Goal: Transaction & Acquisition: Purchase product/service

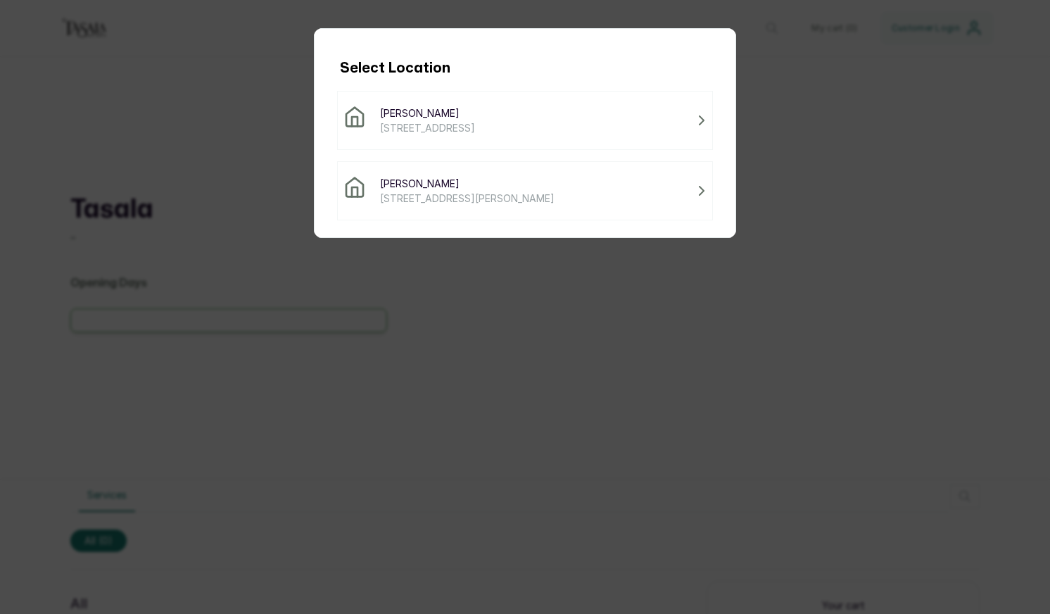
click at [429, 182] on span "[PERSON_NAME]" at bounding box center [467, 183] width 175 height 15
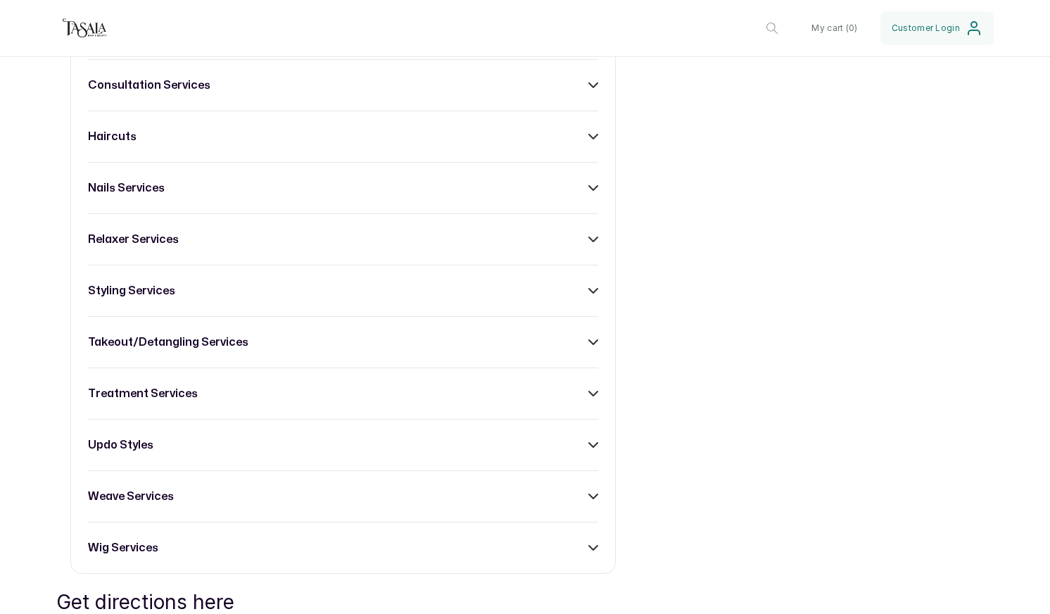
scroll to position [697, 0]
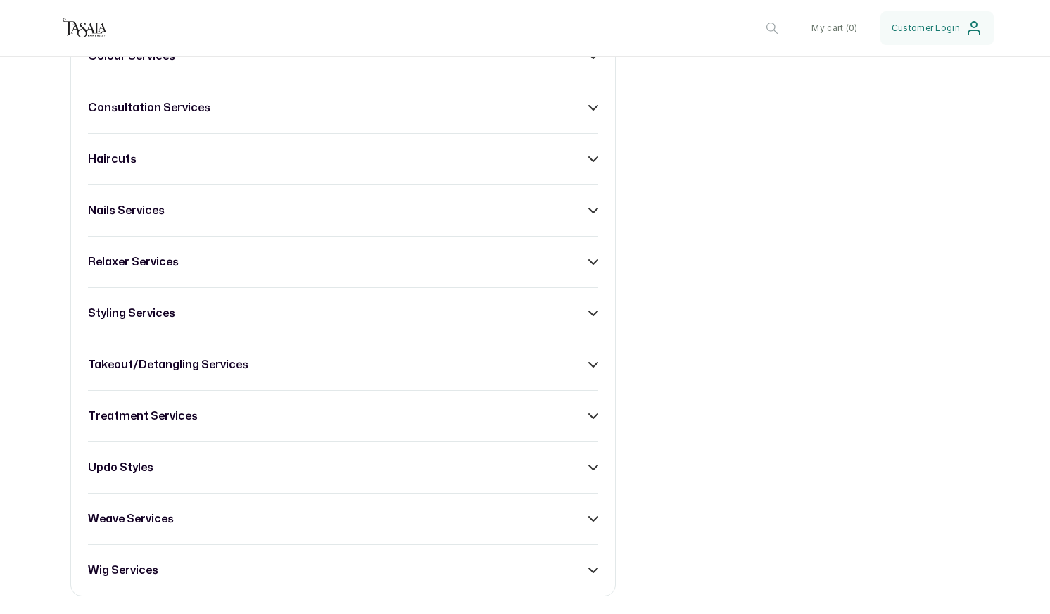
click at [187, 371] on h3 "takeout/detangling services" at bounding box center [168, 364] width 160 height 17
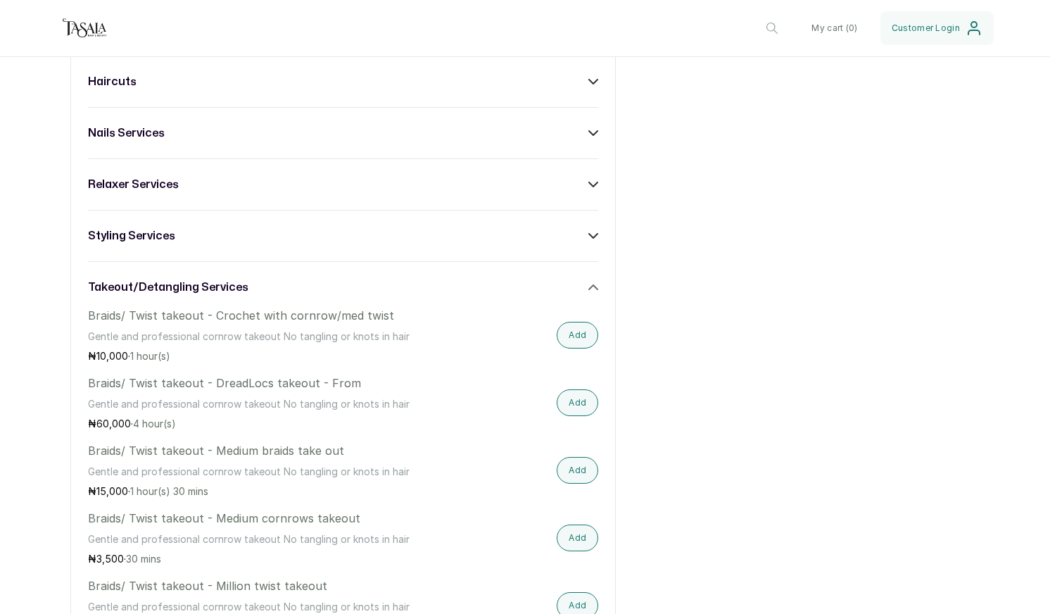
scroll to position [802, 0]
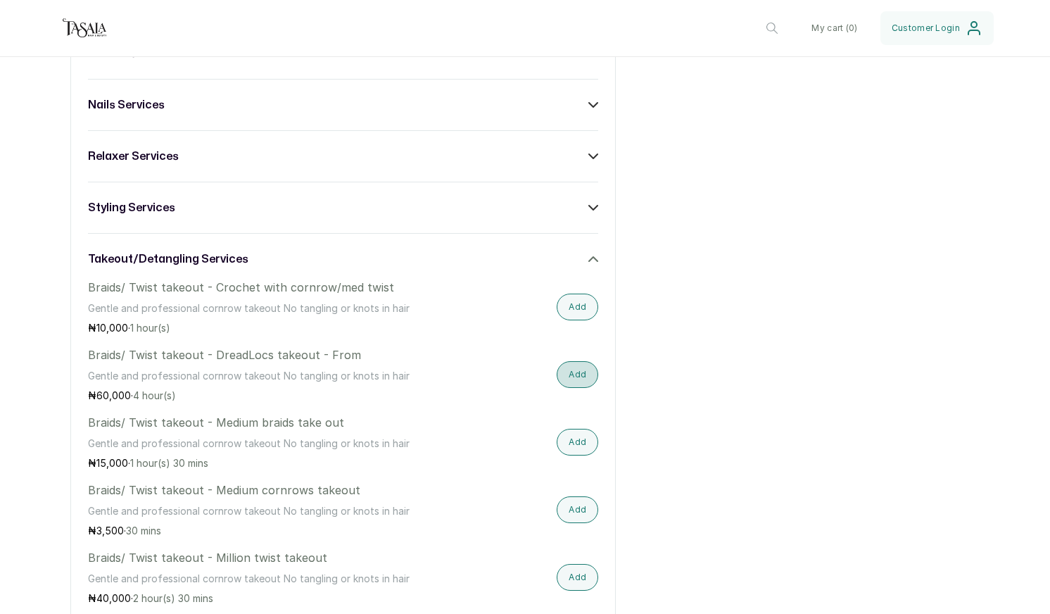
click at [580, 379] on button "Add" at bounding box center [578, 374] width 42 height 27
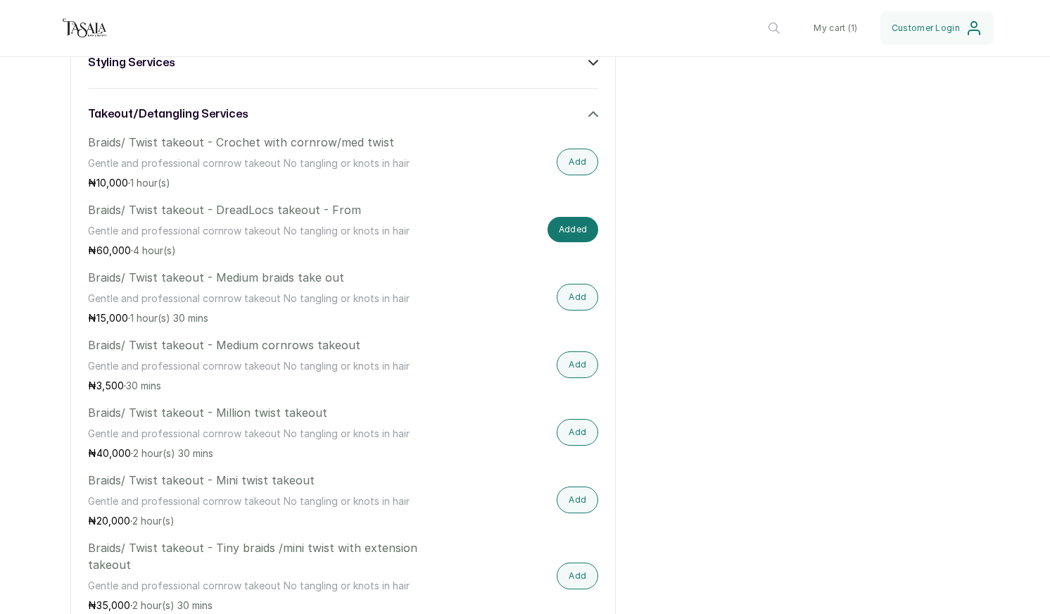
scroll to position [949, 0]
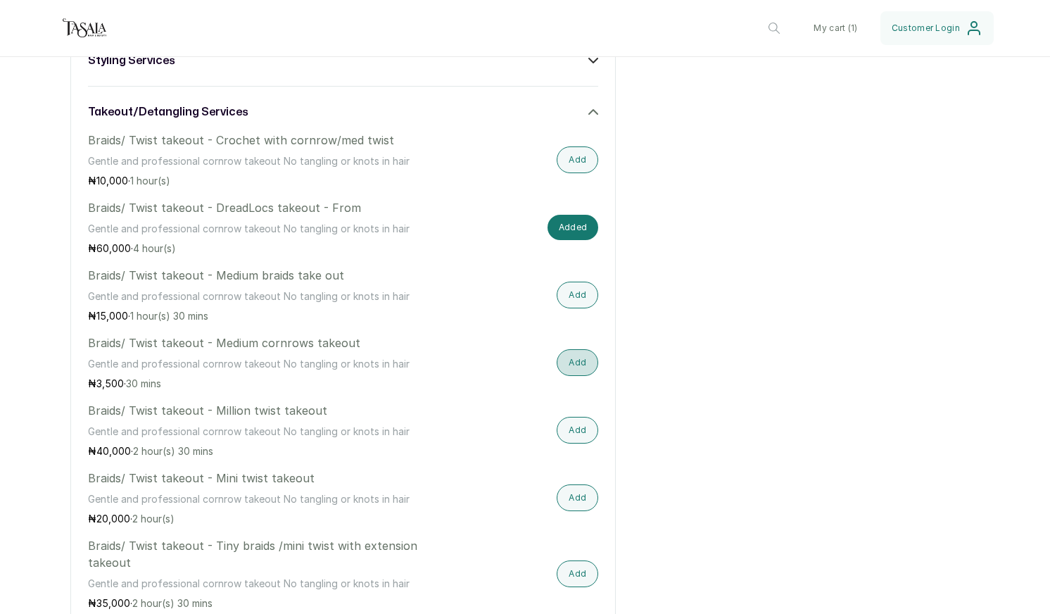
click at [579, 362] on button "Add" at bounding box center [578, 362] width 42 height 27
click at [572, 227] on button "Added" at bounding box center [572, 227] width 51 height 25
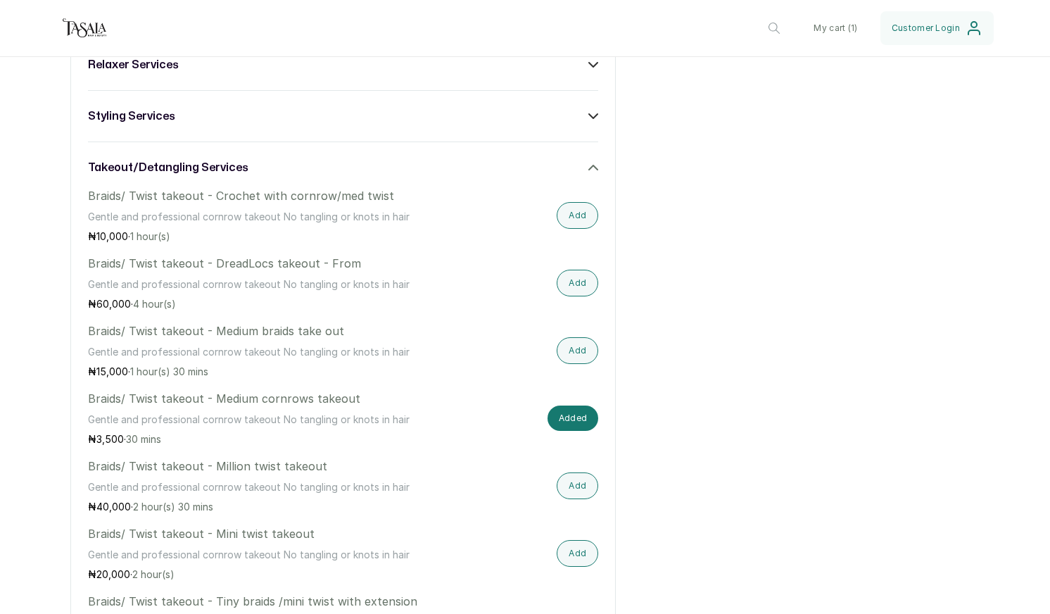
scroll to position [889, 0]
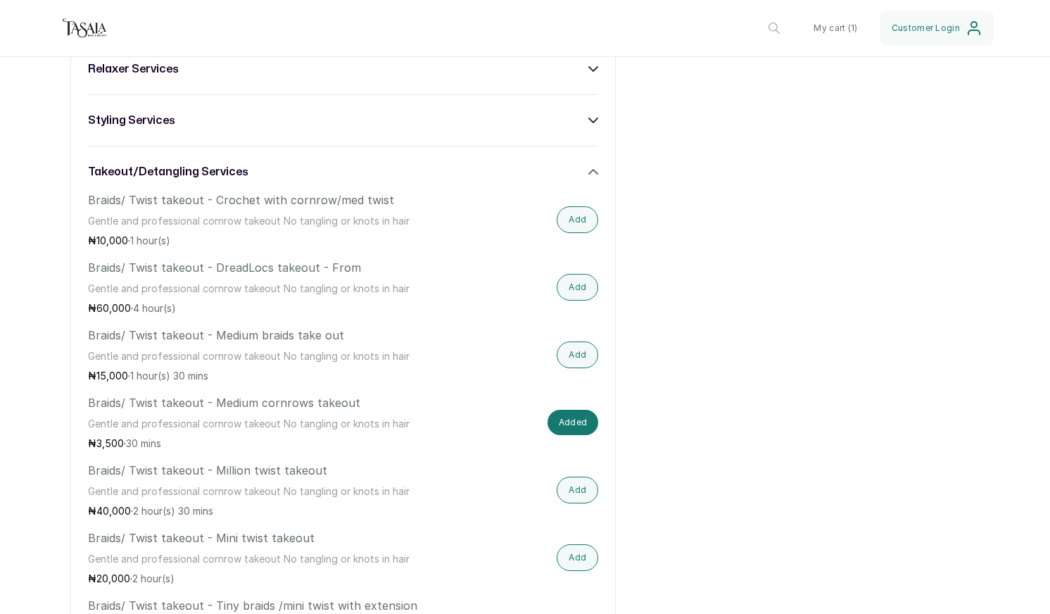
click at [591, 170] on icon at bounding box center [593, 172] width 10 height 10
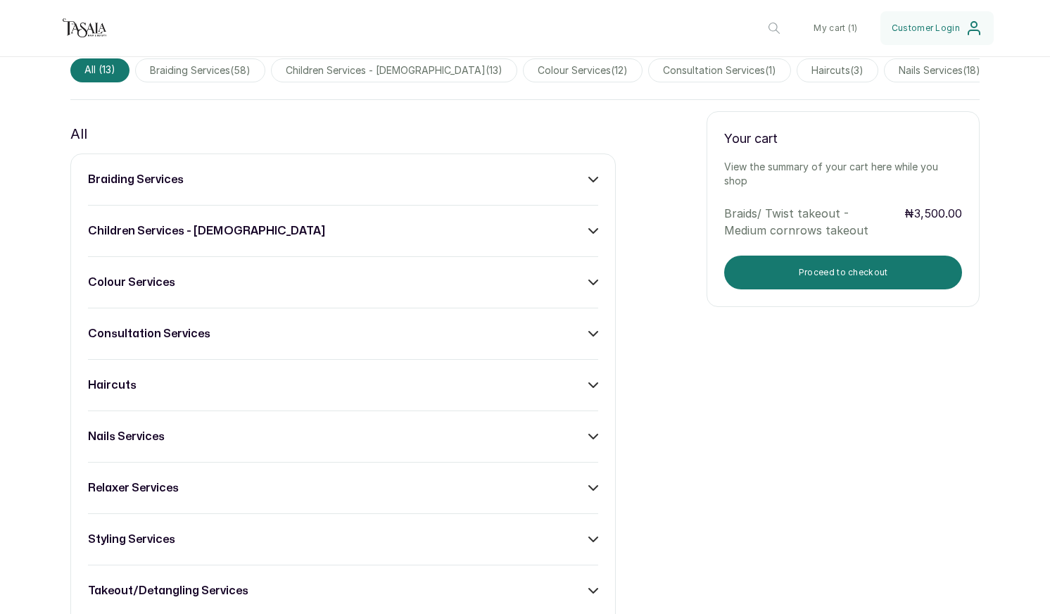
scroll to position [459, 0]
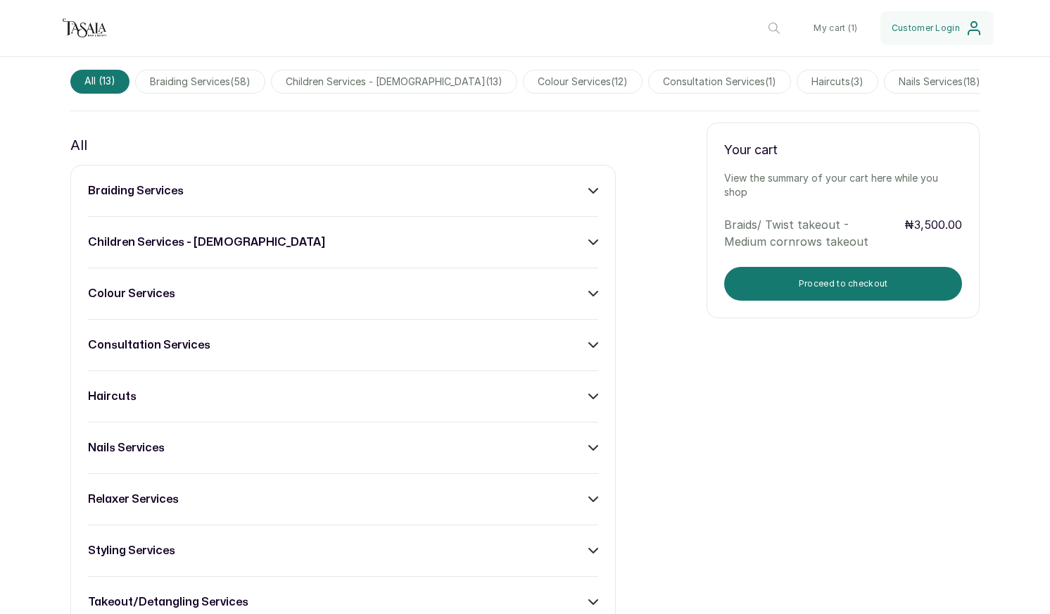
click at [590, 184] on div "braiding services" at bounding box center [343, 190] width 510 height 17
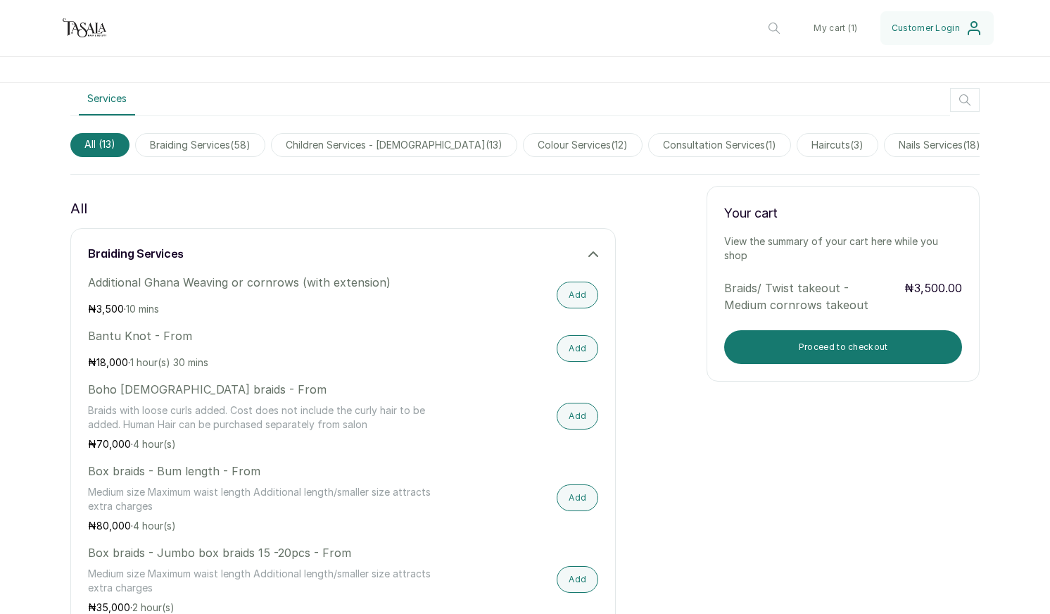
scroll to position [348, 0]
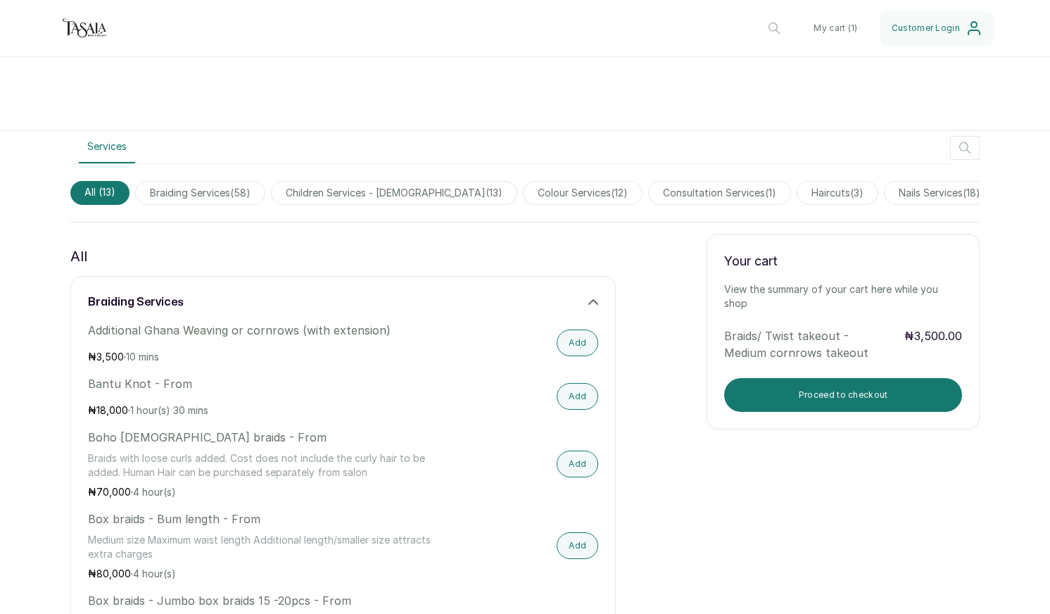
click at [590, 298] on icon at bounding box center [593, 302] width 10 height 10
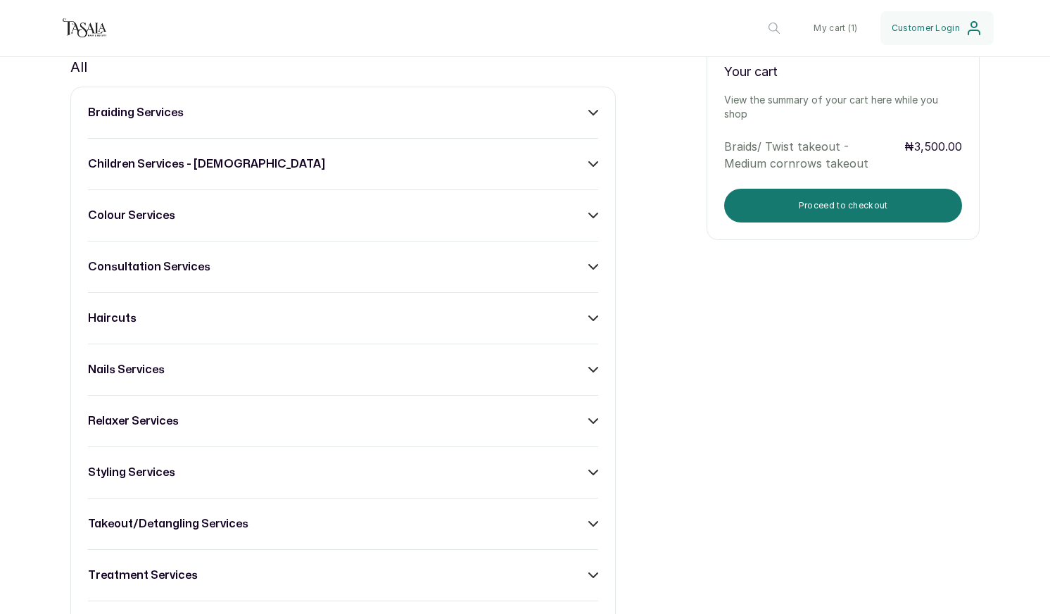
scroll to position [543, 0]
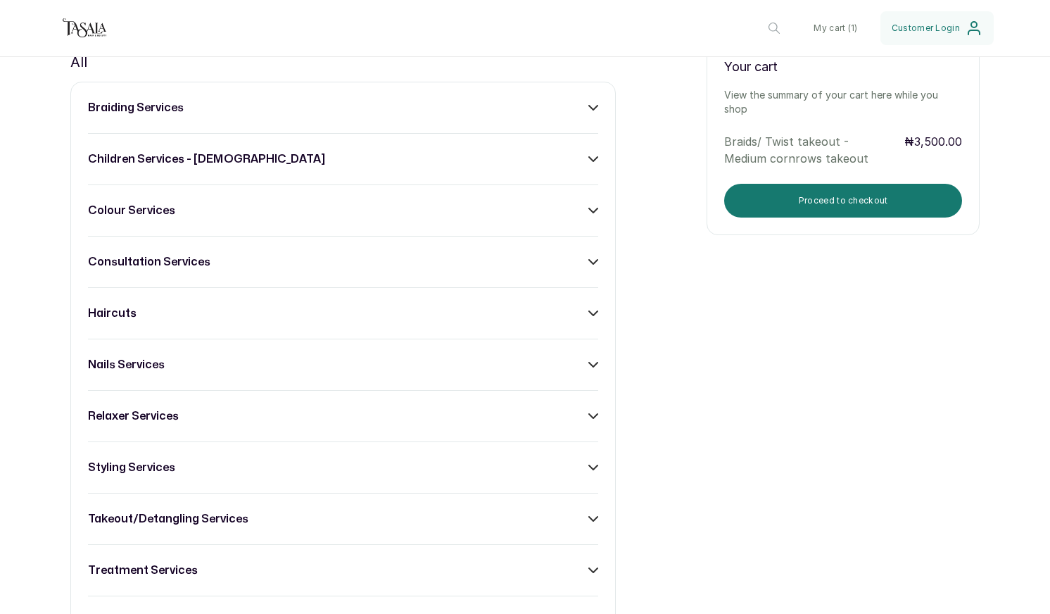
click at [257, 462] on div "styling services" at bounding box center [343, 467] width 510 height 17
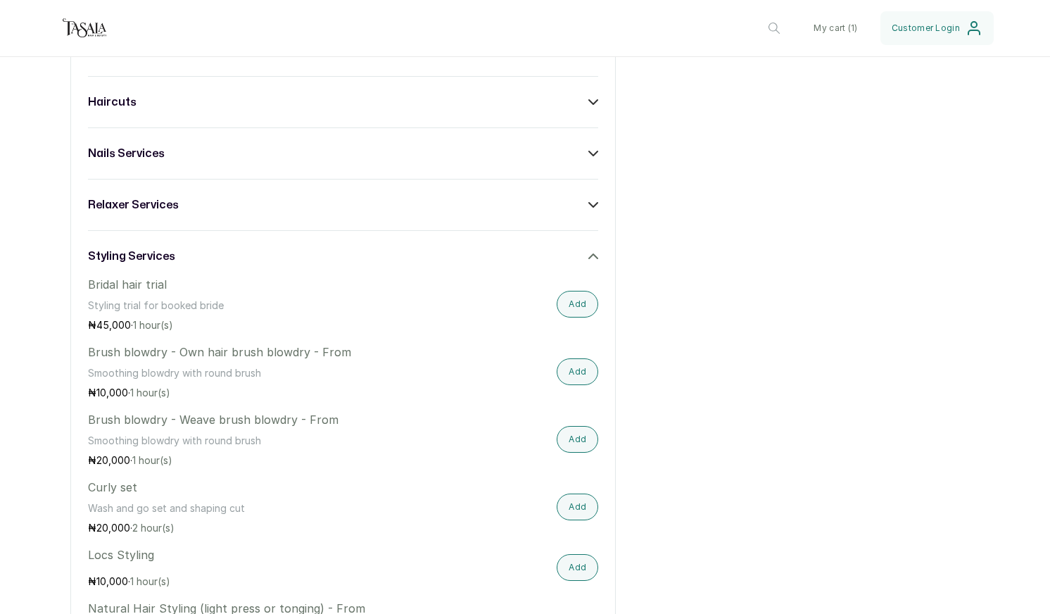
scroll to position [736, 0]
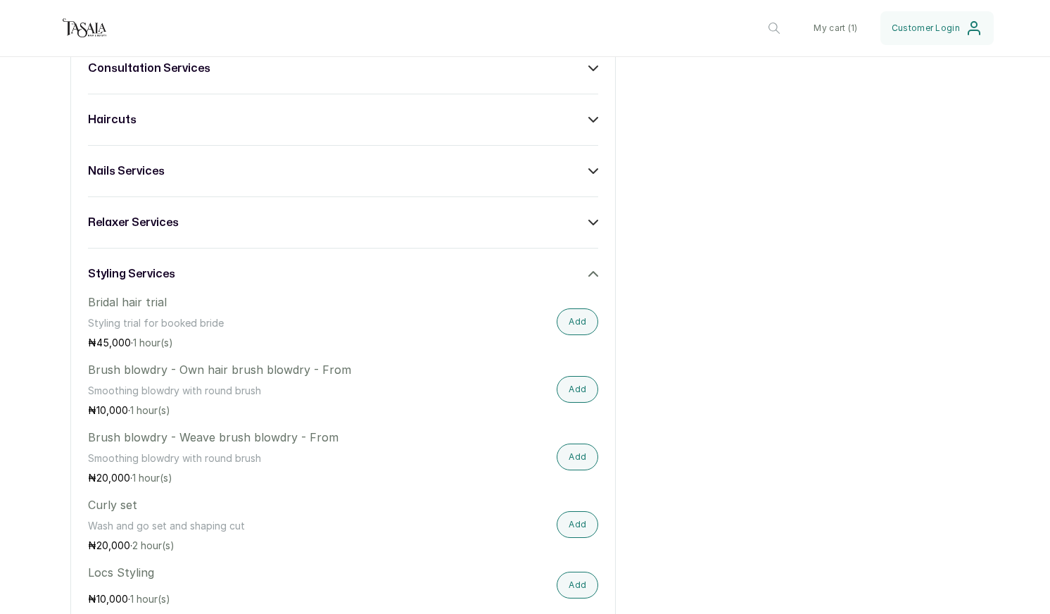
click at [198, 270] on div "styling services" at bounding box center [343, 273] width 510 height 17
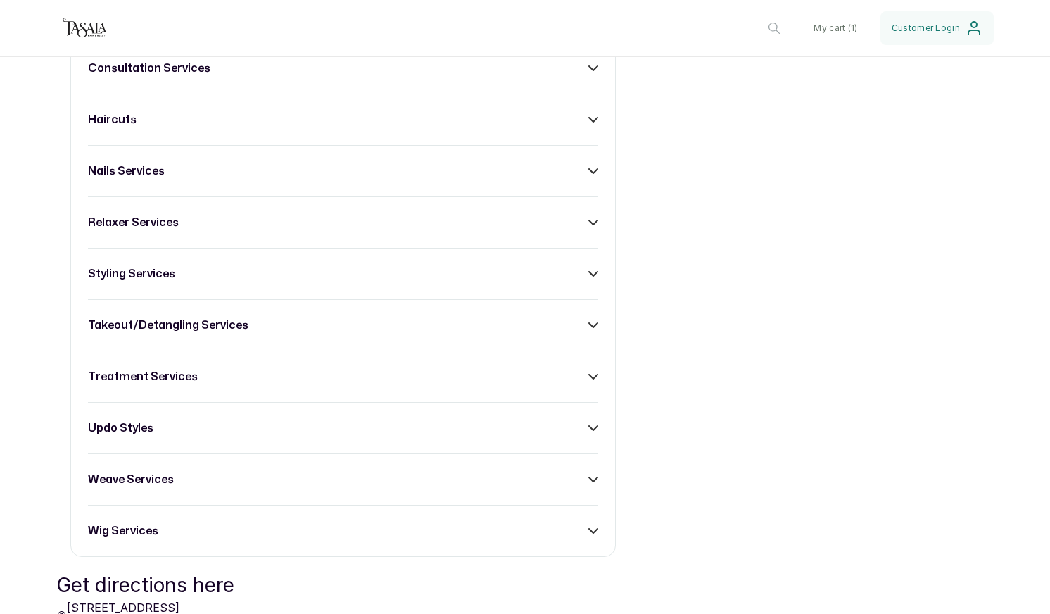
click at [193, 323] on h3 "takeout/detangling services" at bounding box center [168, 325] width 160 height 17
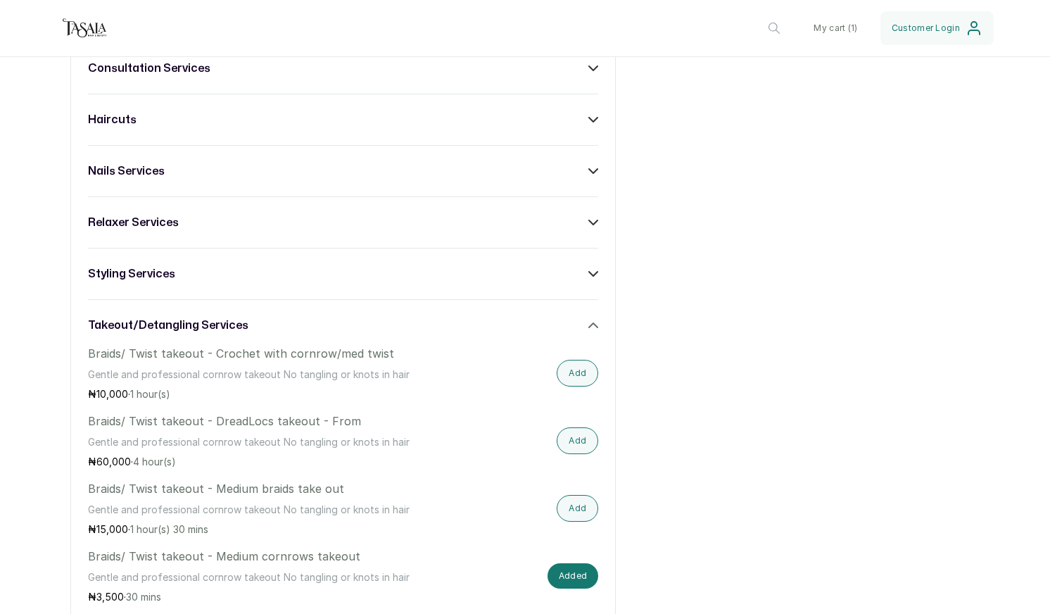
click at [193, 323] on h3 "takeout/detangling services" at bounding box center [168, 325] width 160 height 17
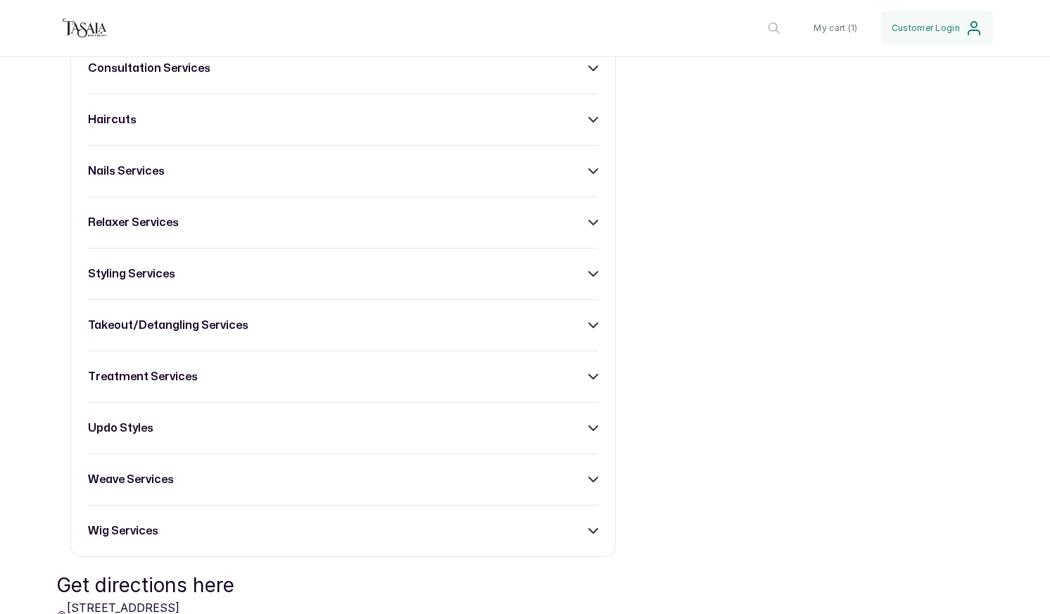
click at [179, 378] on h3 "treatment services" at bounding box center [143, 376] width 110 height 17
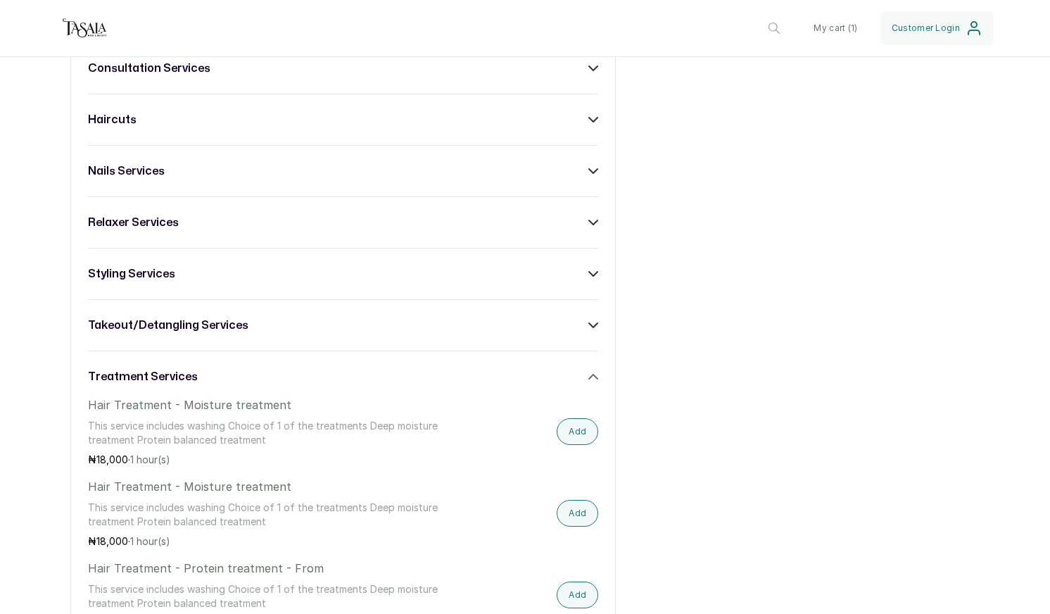
click at [179, 378] on h3 "treatment services" at bounding box center [143, 376] width 110 height 17
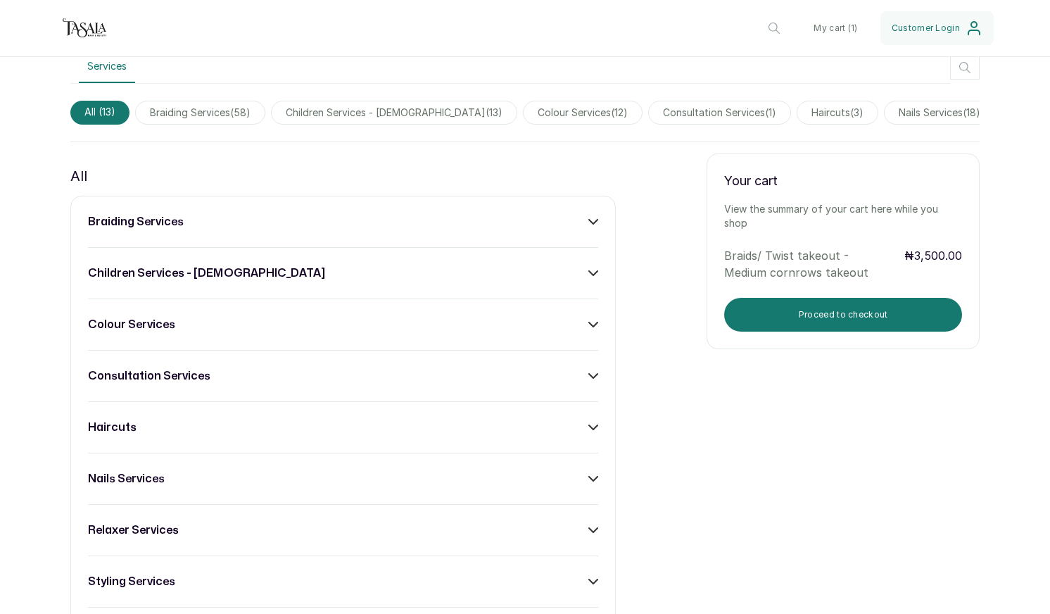
scroll to position [443, 0]
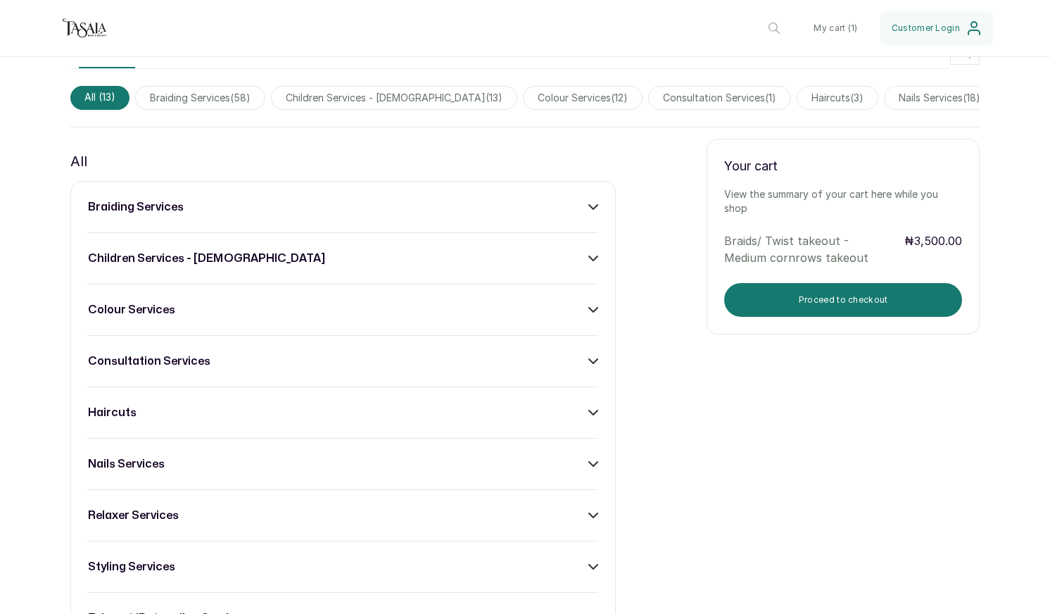
click at [179, 517] on div "relaxer services" at bounding box center [343, 515] width 510 height 17
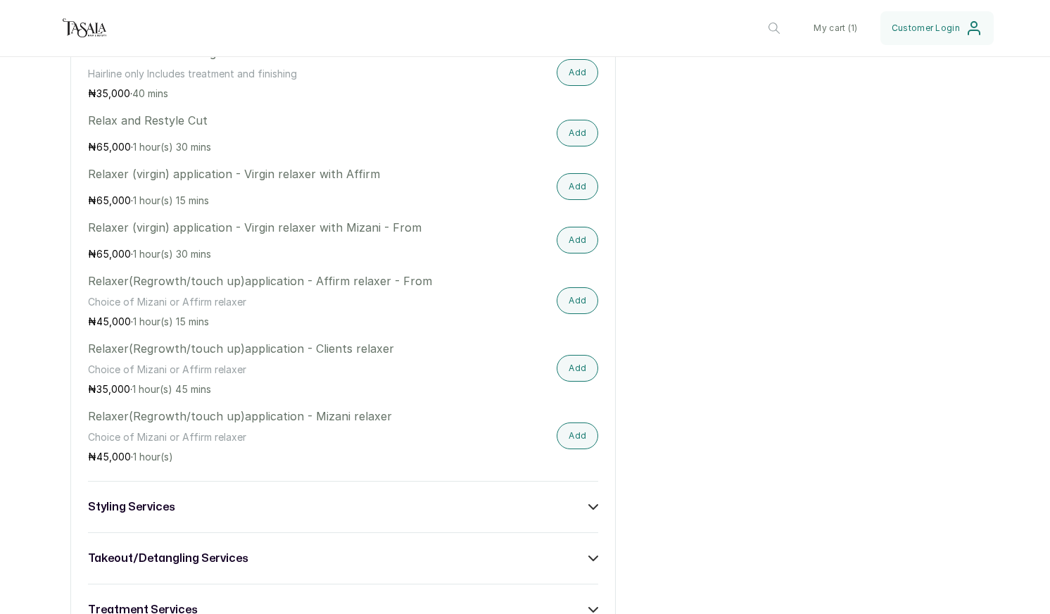
scroll to position [956, 0]
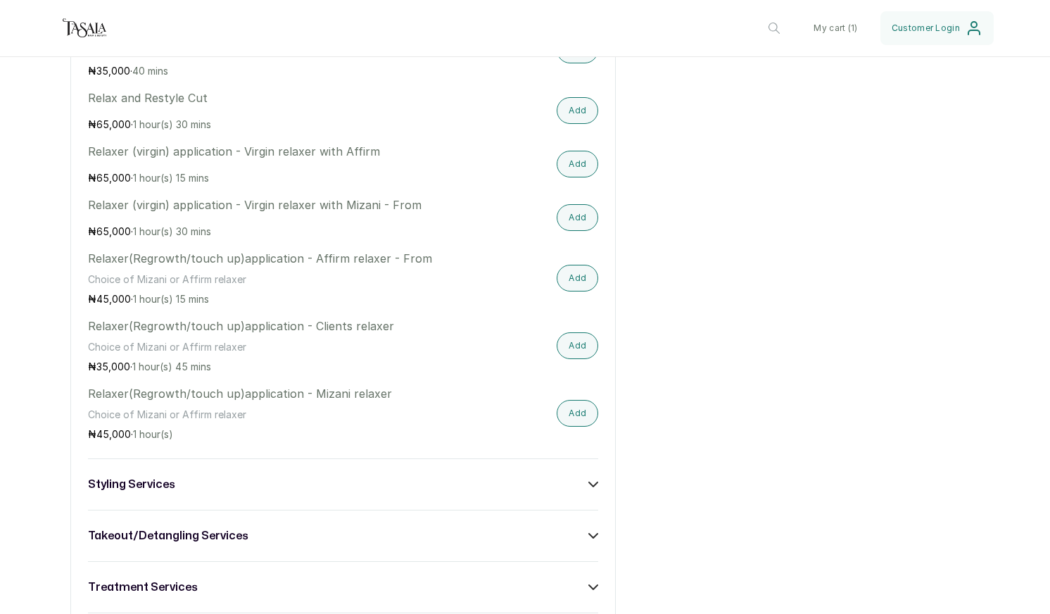
click at [167, 498] on div "braiding services children services - [DEMOGRAPHIC_DATA] colour services consul…" at bounding box center [342, 217] width 545 height 1099
click at [201, 479] on div "styling services" at bounding box center [343, 484] width 510 height 17
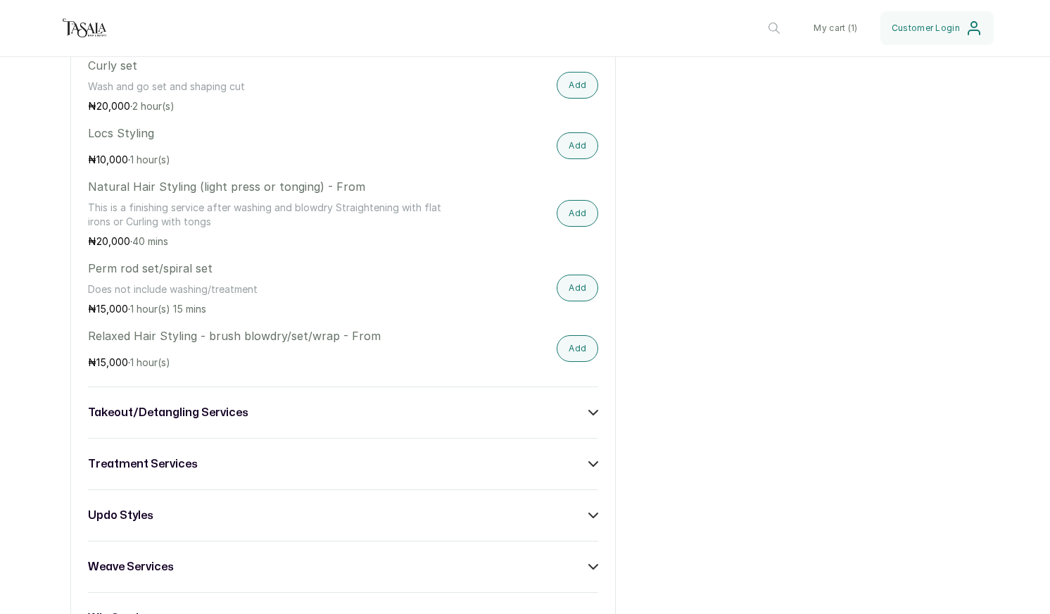
scroll to position [1618, 0]
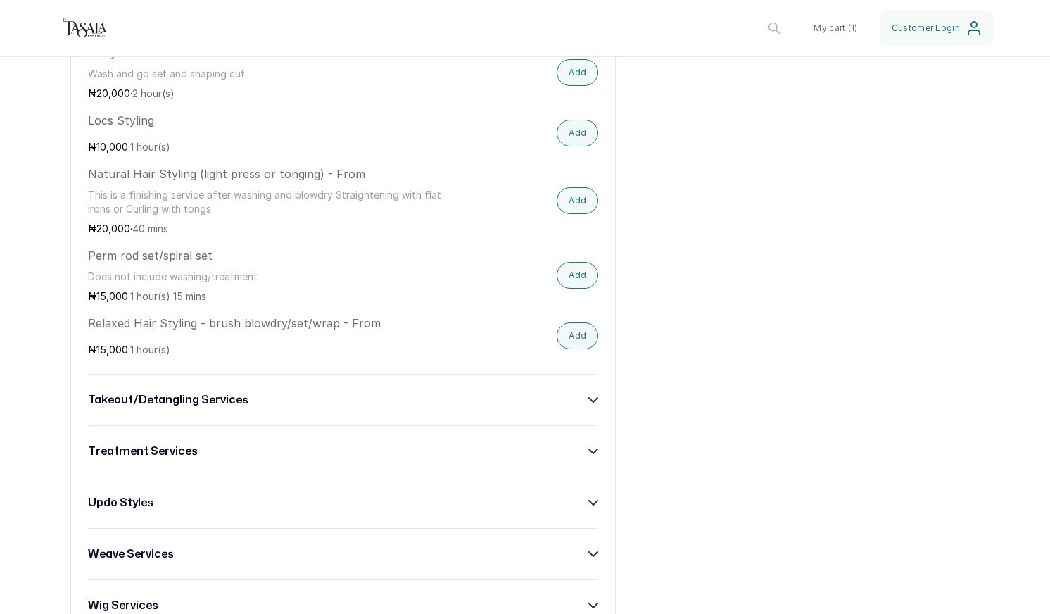
click at [248, 398] on div "takeout/detangling services" at bounding box center [343, 399] width 510 height 17
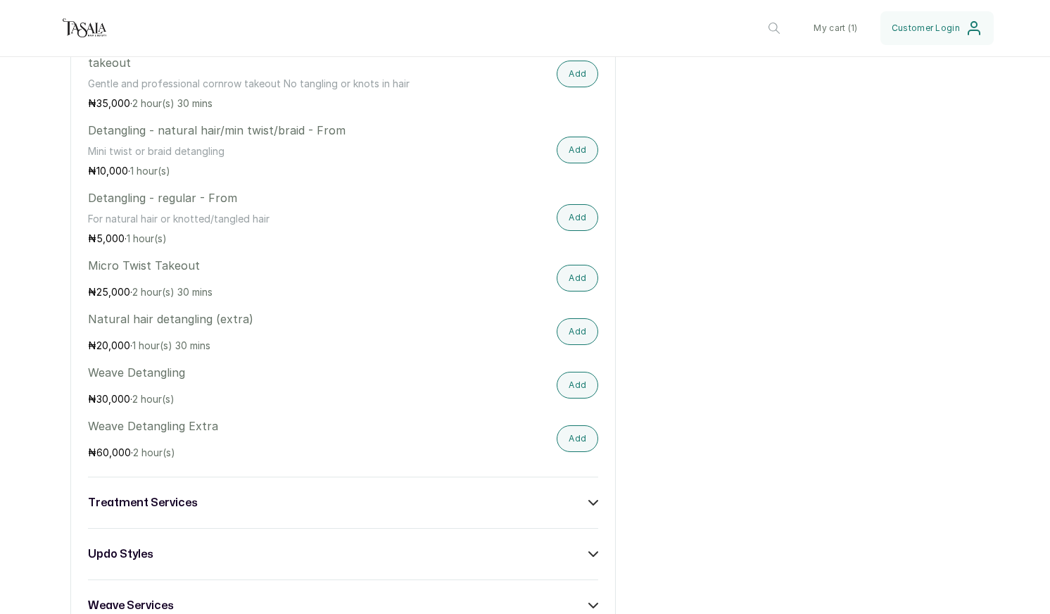
scroll to position [2991, 0]
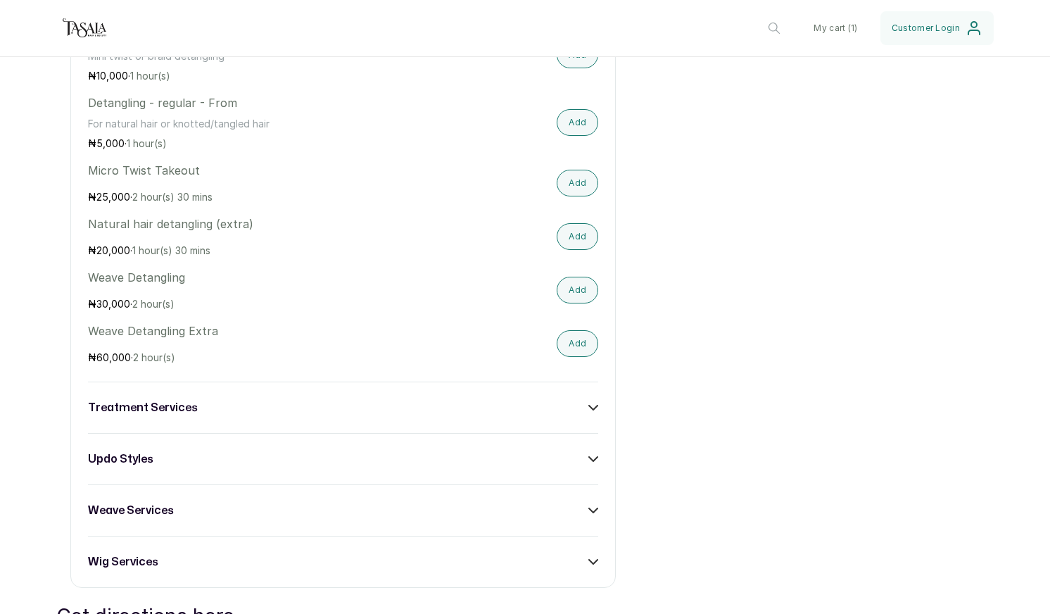
click at [222, 409] on div "treatment services" at bounding box center [343, 407] width 510 height 17
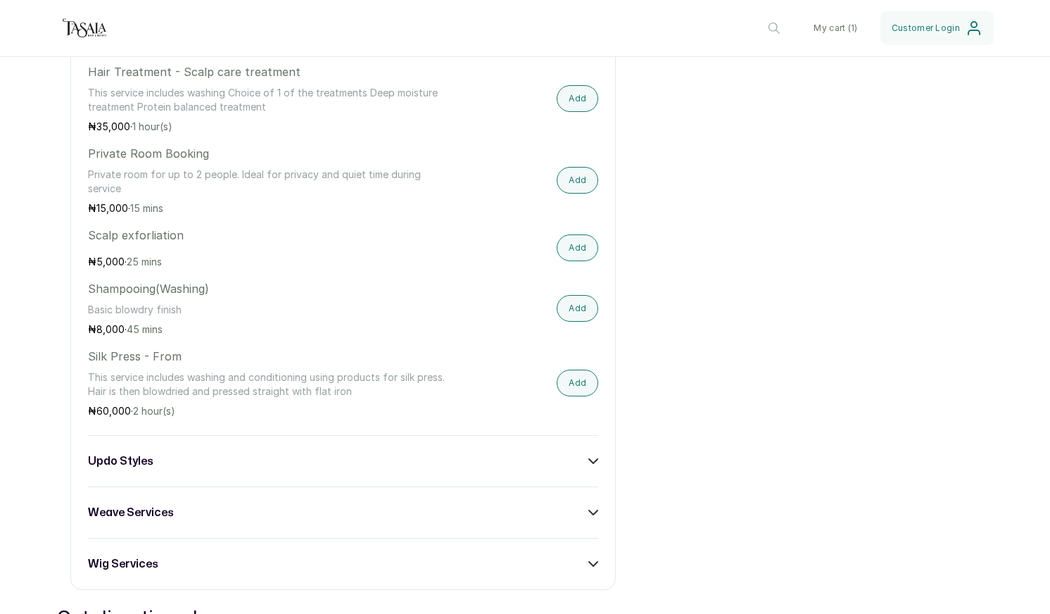
scroll to position [3686, 0]
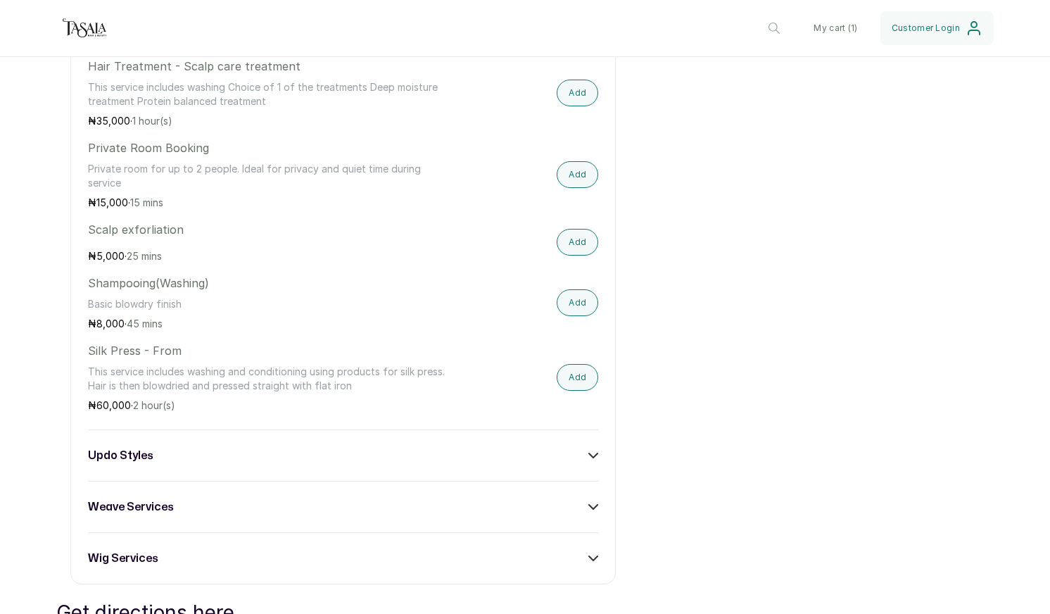
click at [213, 455] on div "updo styles" at bounding box center [343, 455] width 510 height 17
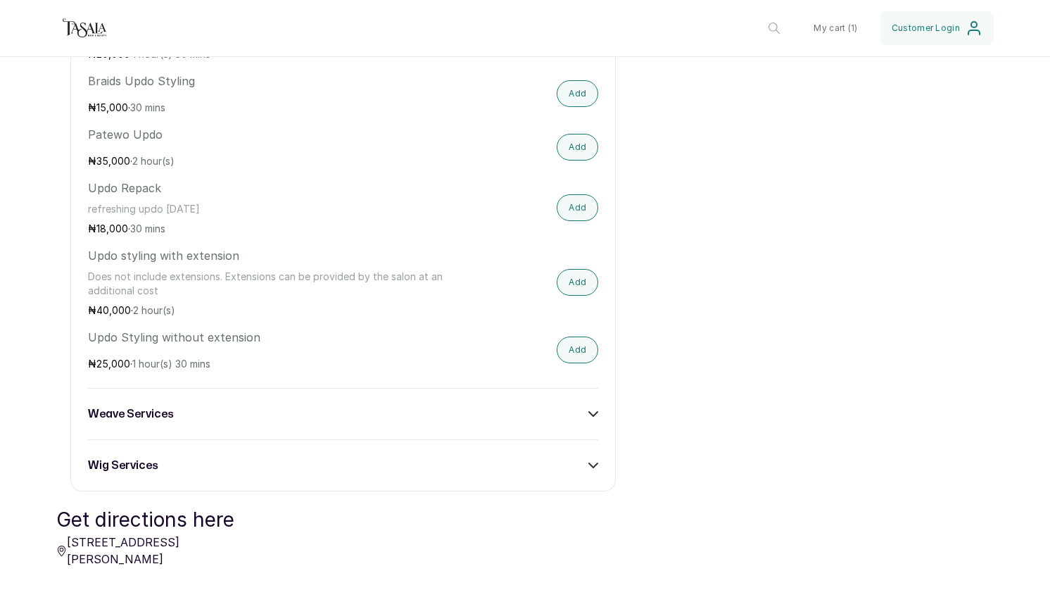
scroll to position [4254, 0]
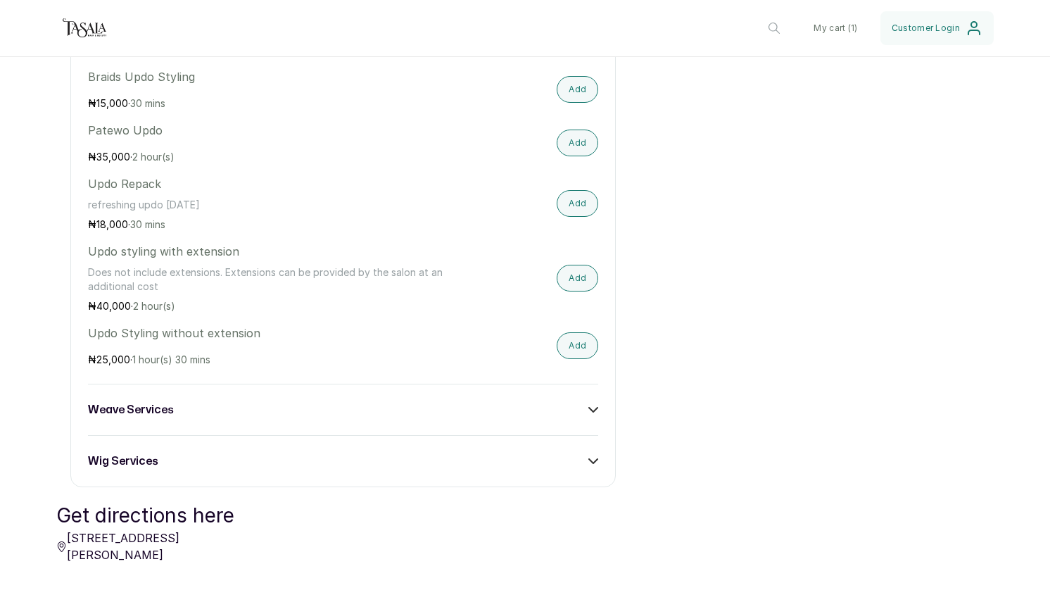
click at [191, 414] on div "weave services" at bounding box center [343, 409] width 510 height 17
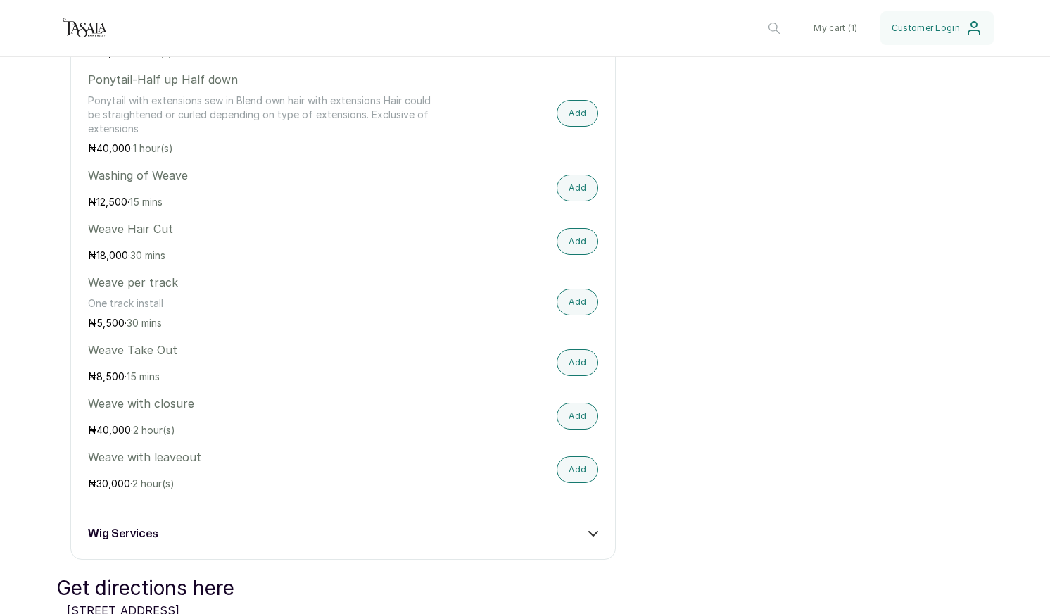
scroll to position [4997, 0]
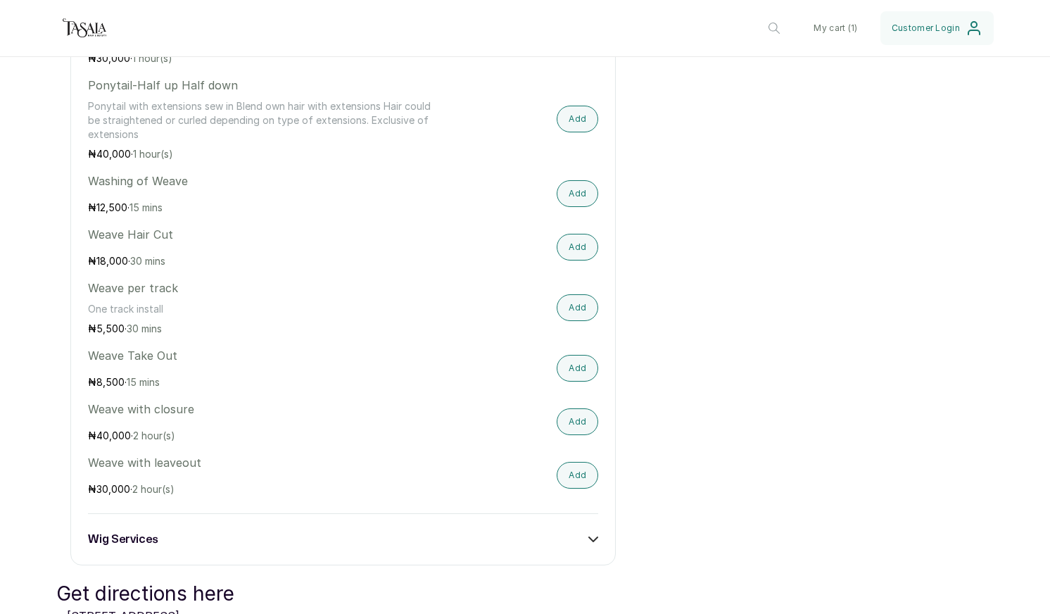
click at [203, 536] on div "wig services" at bounding box center [343, 539] width 510 height 17
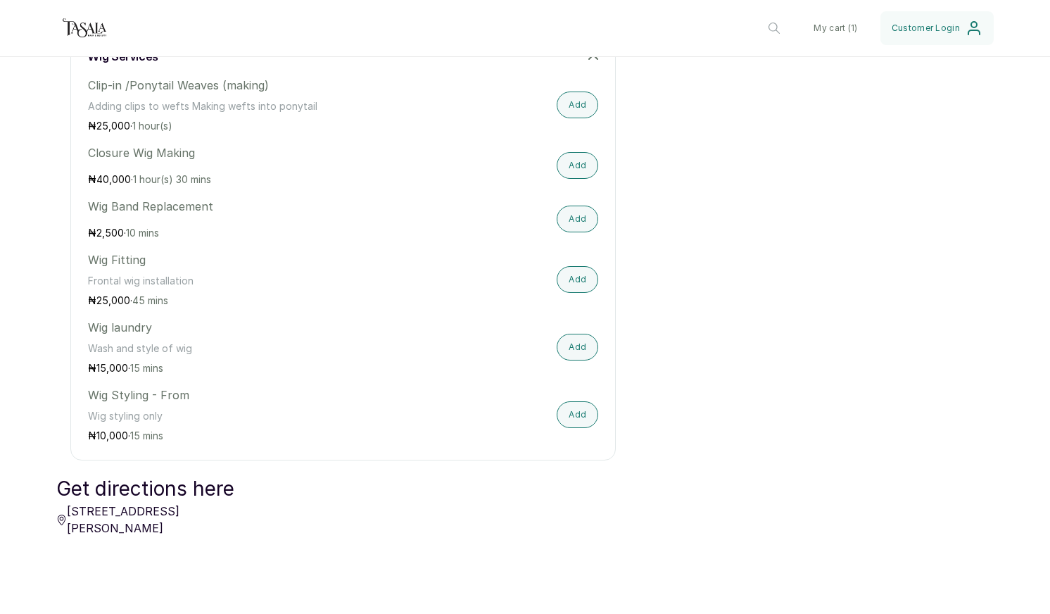
scroll to position [3634, 0]
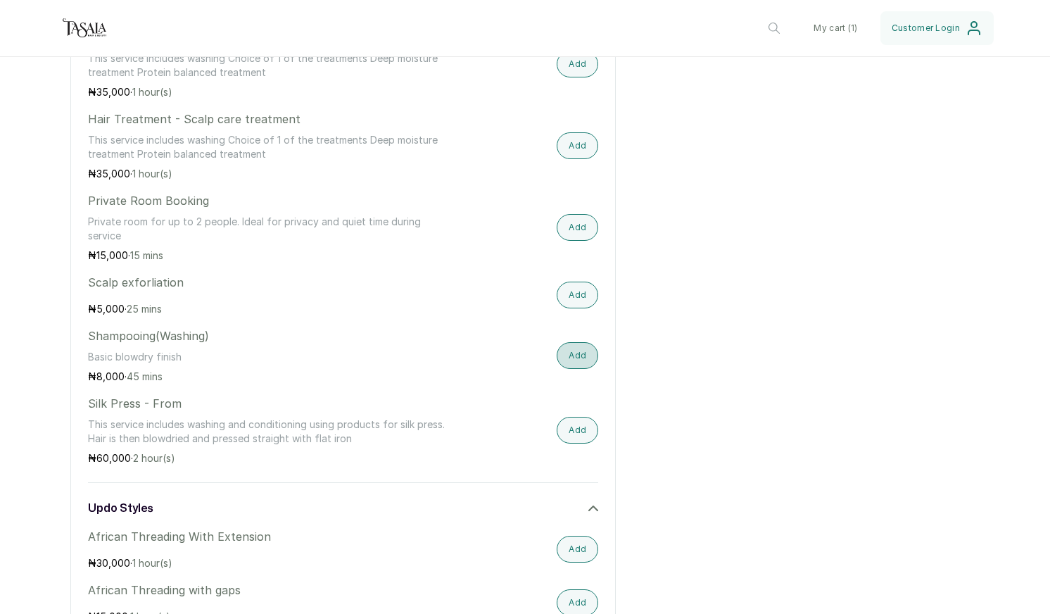
click at [570, 354] on button "Add" at bounding box center [578, 355] width 42 height 27
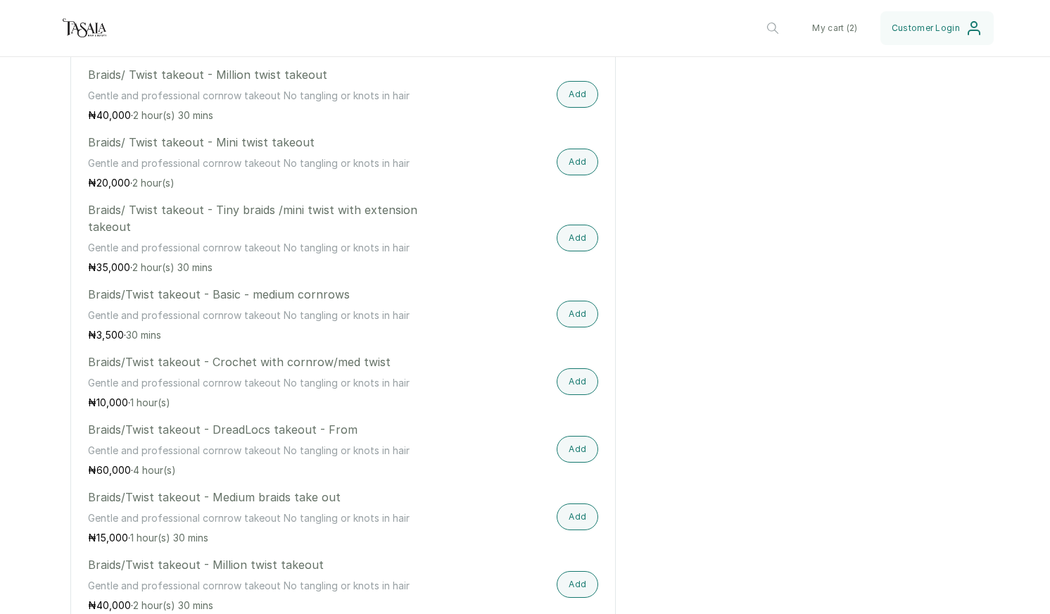
scroll to position [1732, 0]
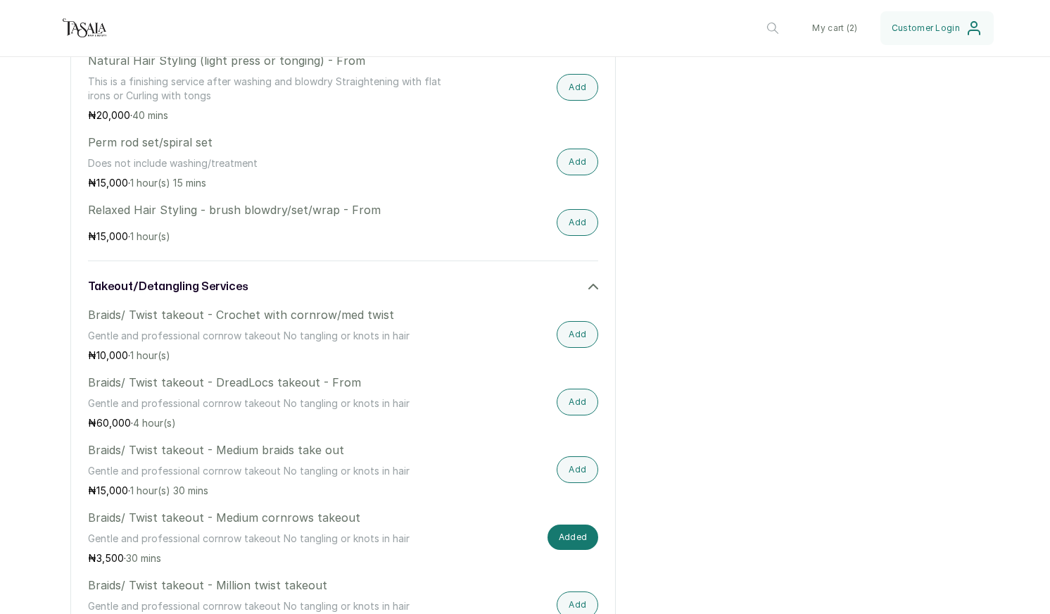
click at [588, 286] on icon at bounding box center [593, 286] width 10 height 10
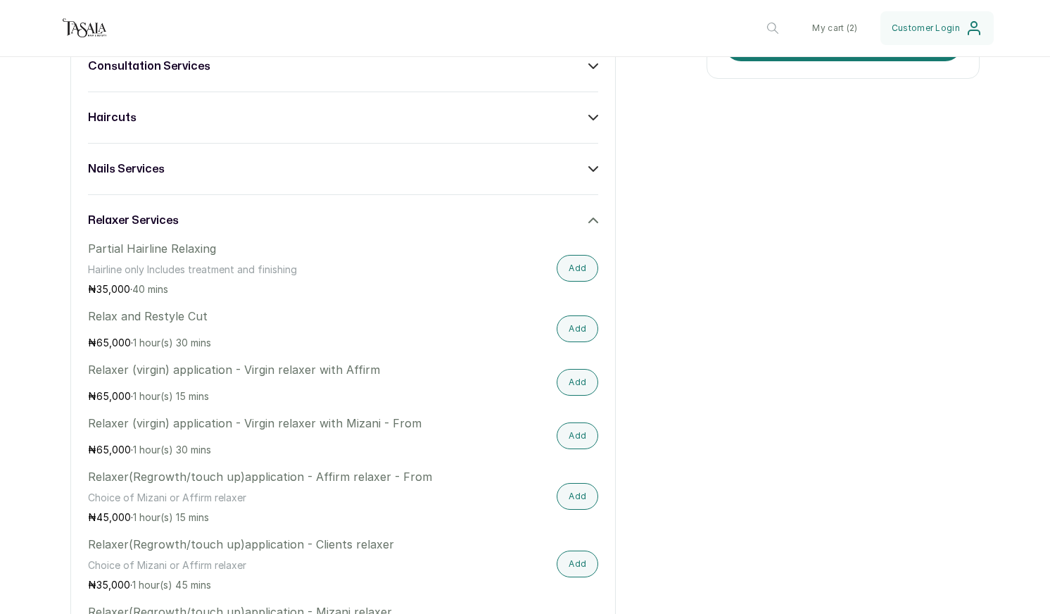
scroll to position [776, 0]
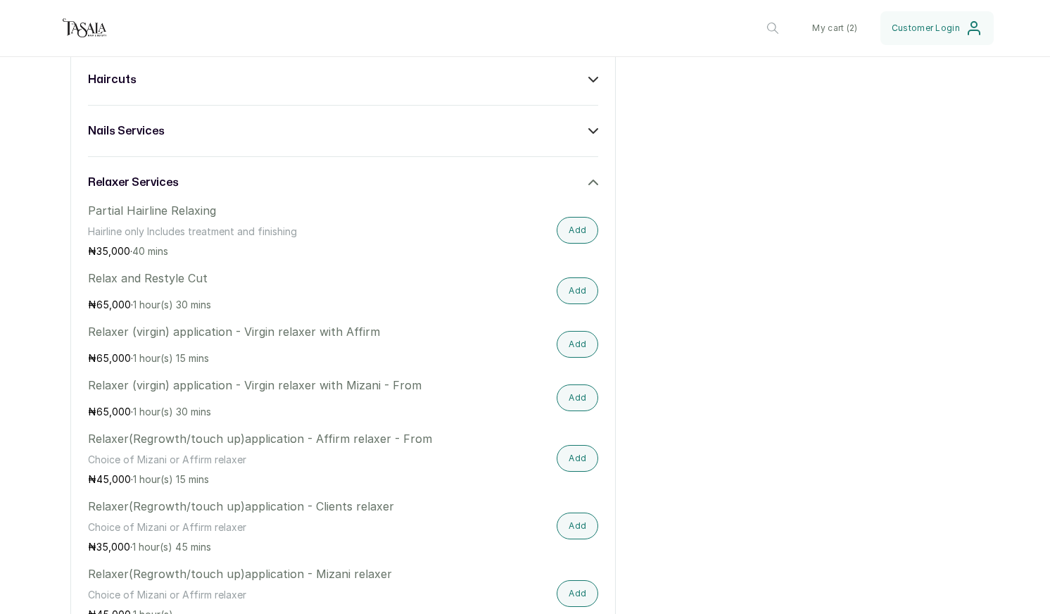
click at [592, 181] on icon at bounding box center [593, 182] width 8 height 4
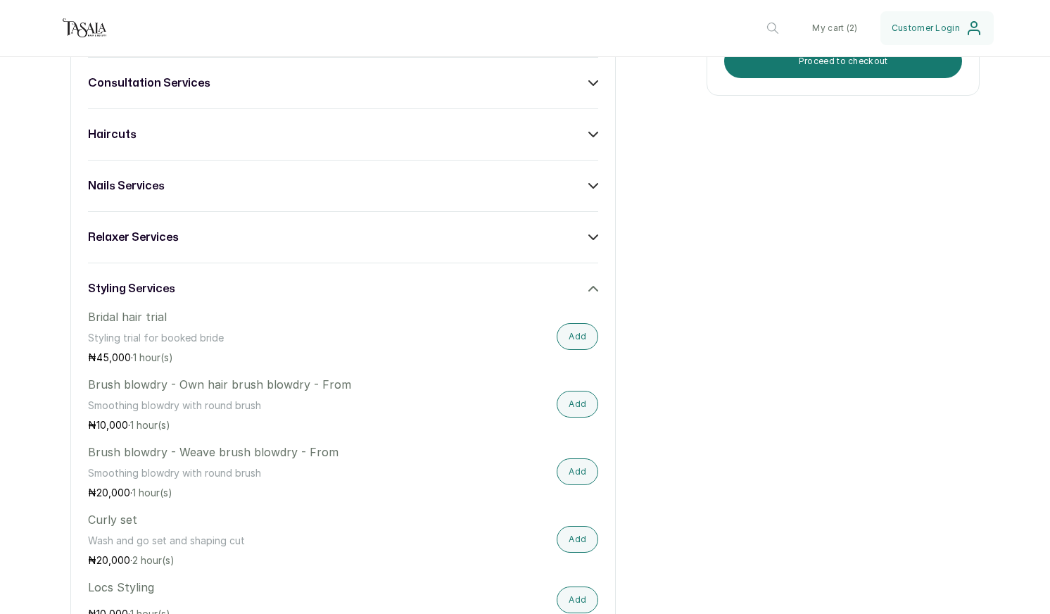
scroll to position [673, 0]
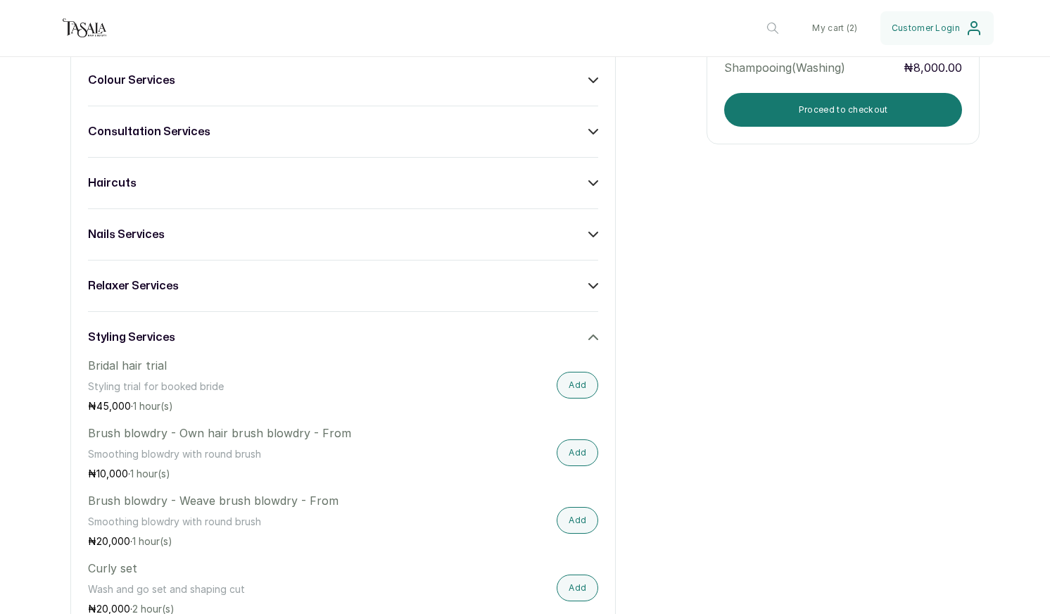
click at [584, 176] on div "haircuts" at bounding box center [343, 183] width 510 height 17
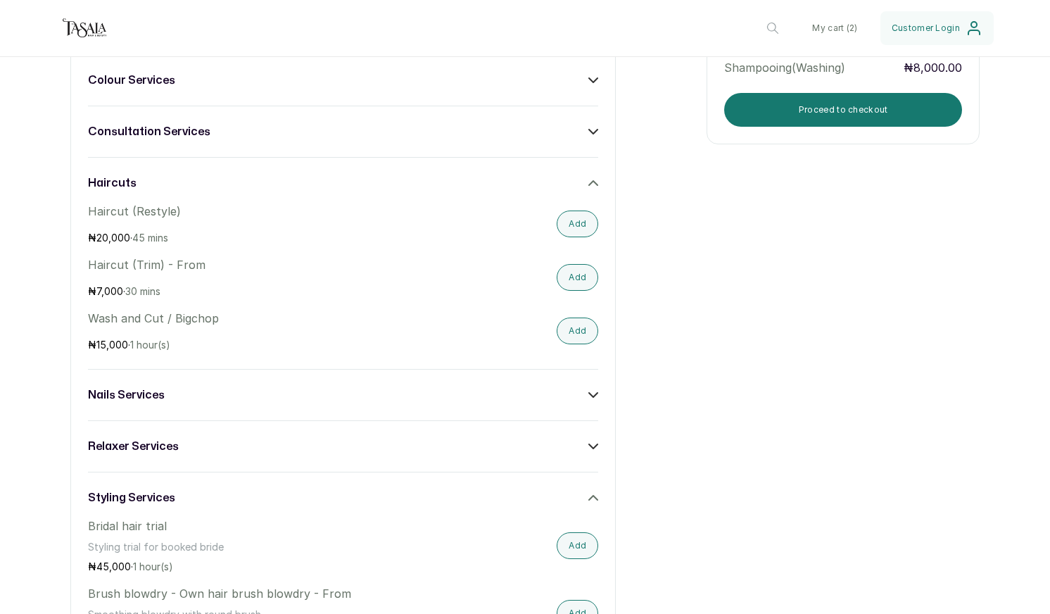
click at [588, 179] on icon at bounding box center [593, 183] width 10 height 10
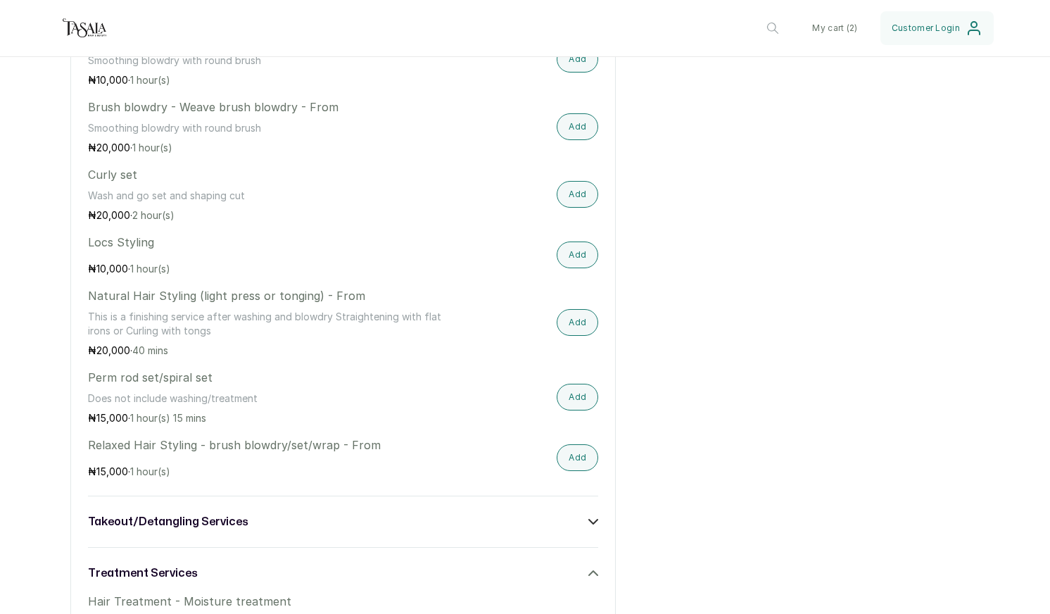
scroll to position [929, 0]
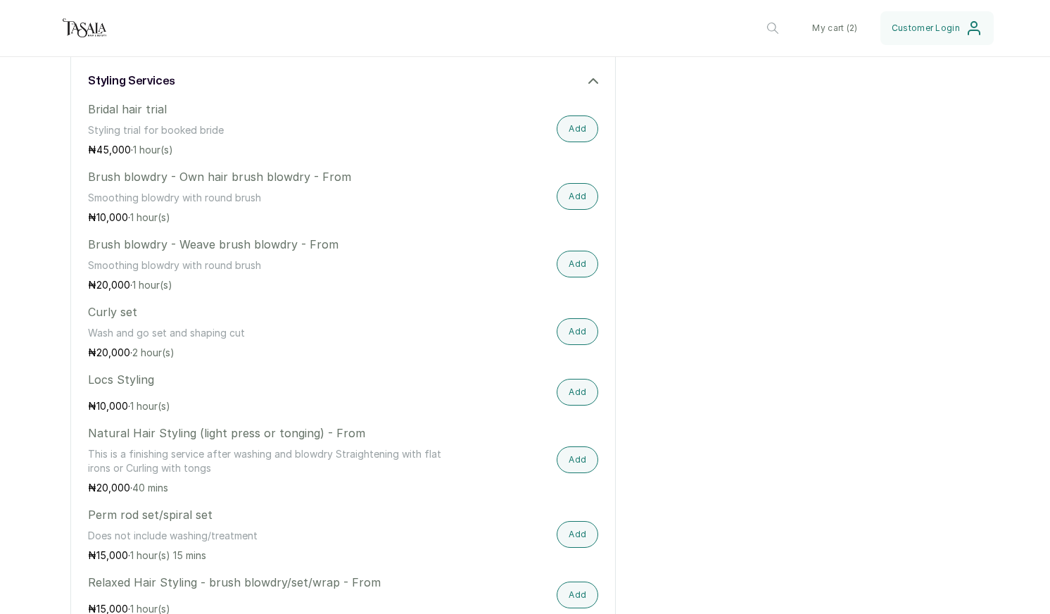
click at [596, 77] on icon at bounding box center [593, 81] width 10 height 10
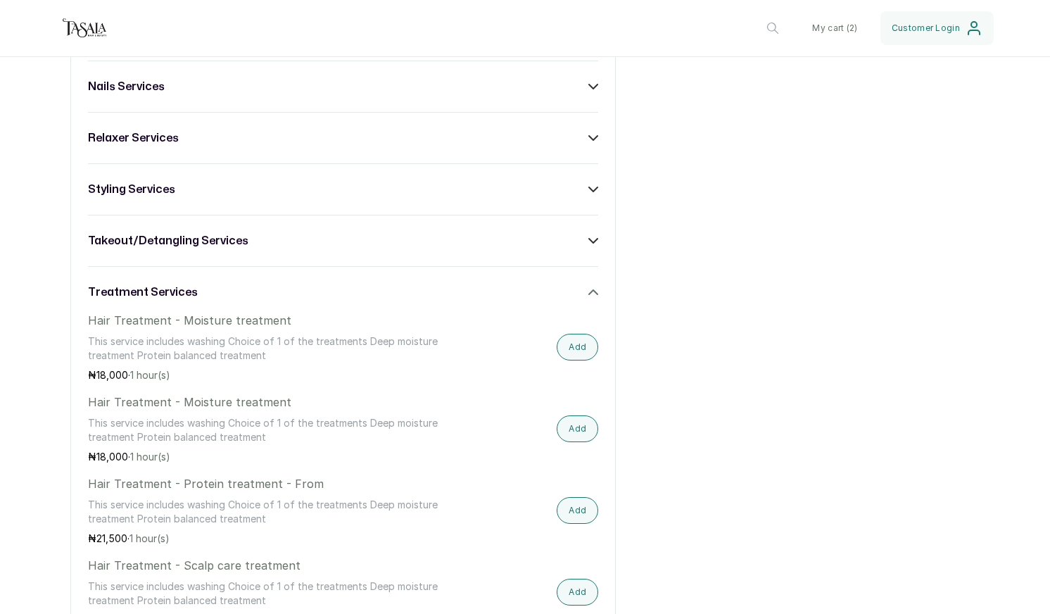
scroll to position [799, 0]
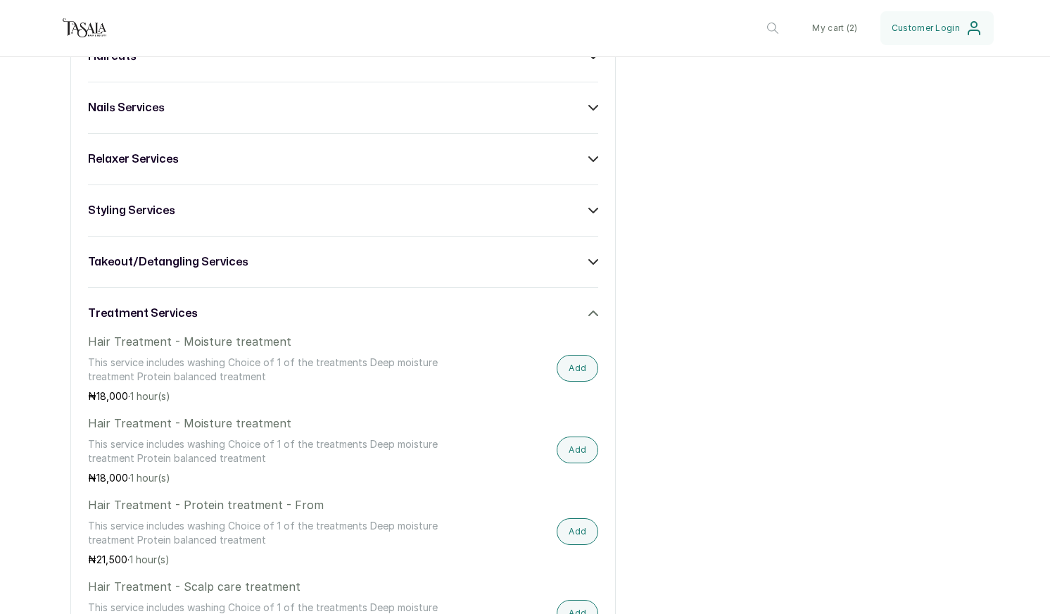
click at [591, 312] on icon at bounding box center [593, 313] width 8 height 4
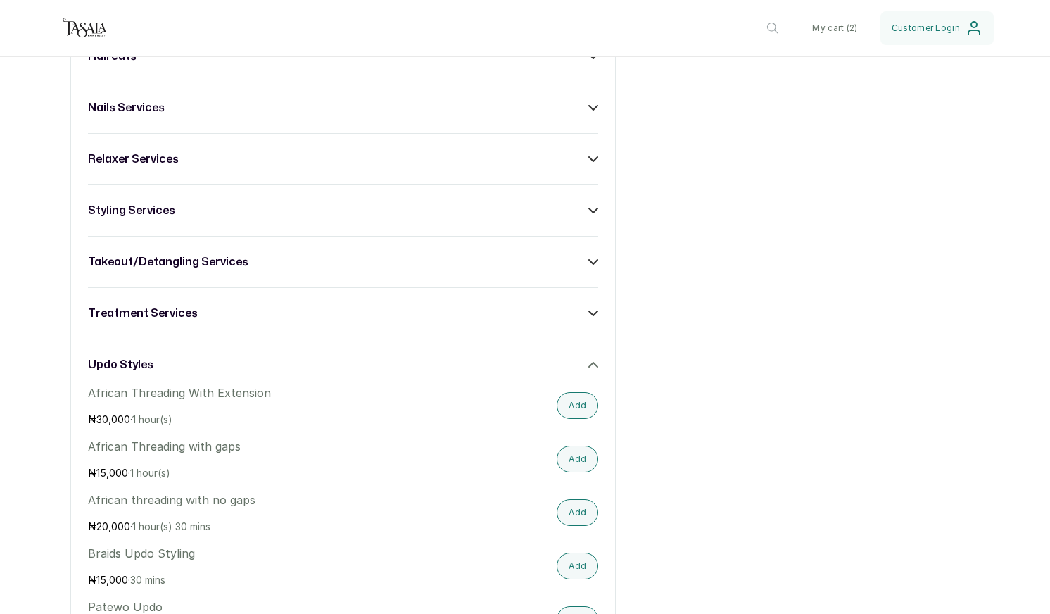
click at [511, 269] on div "takeout/detangling services" at bounding box center [343, 261] width 510 height 17
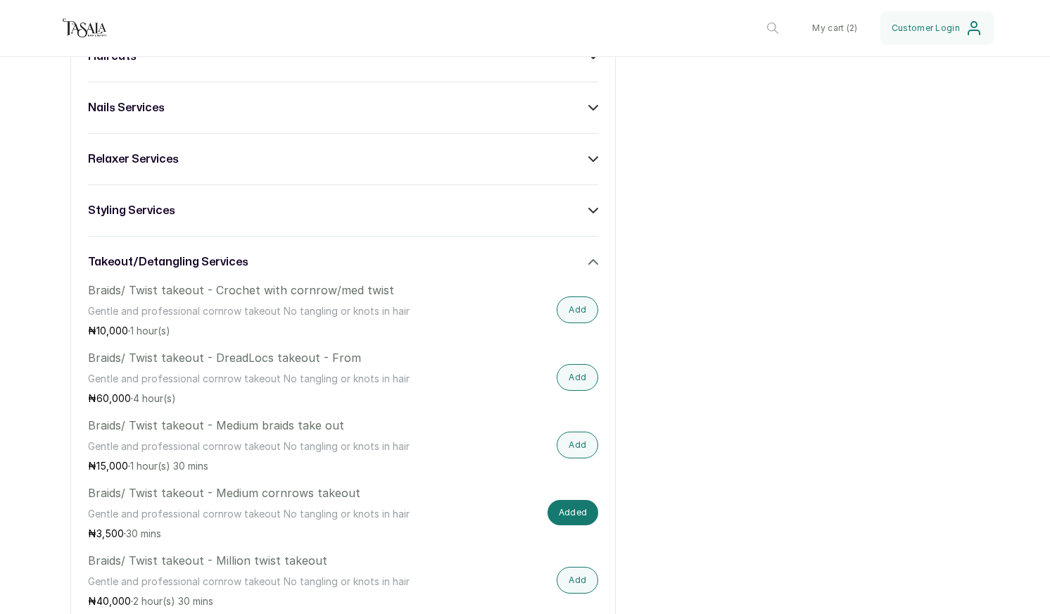
click at [215, 210] on div "styling services" at bounding box center [343, 210] width 510 height 17
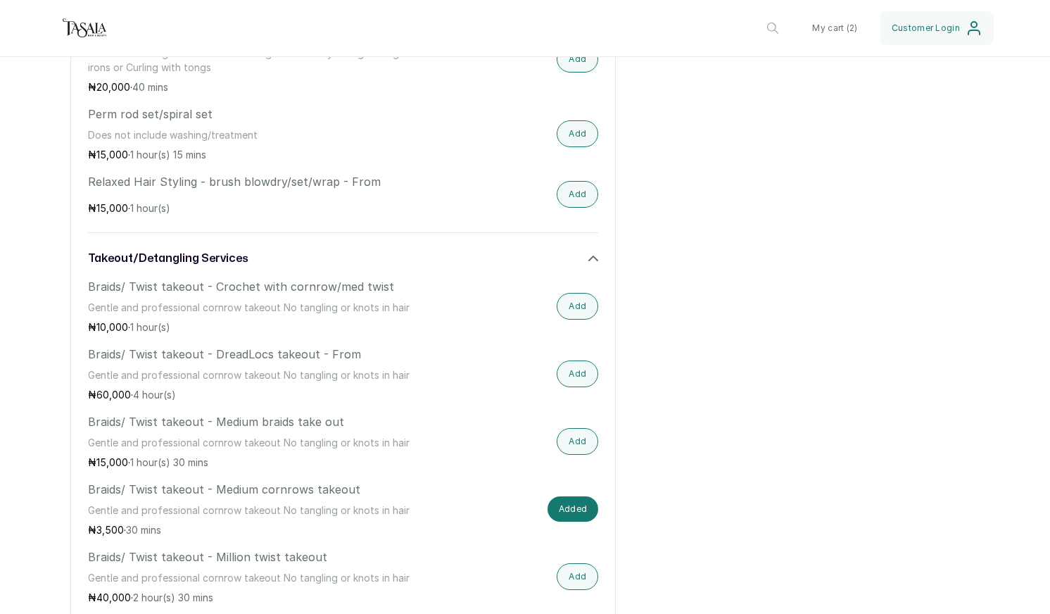
scroll to position [1326, 0]
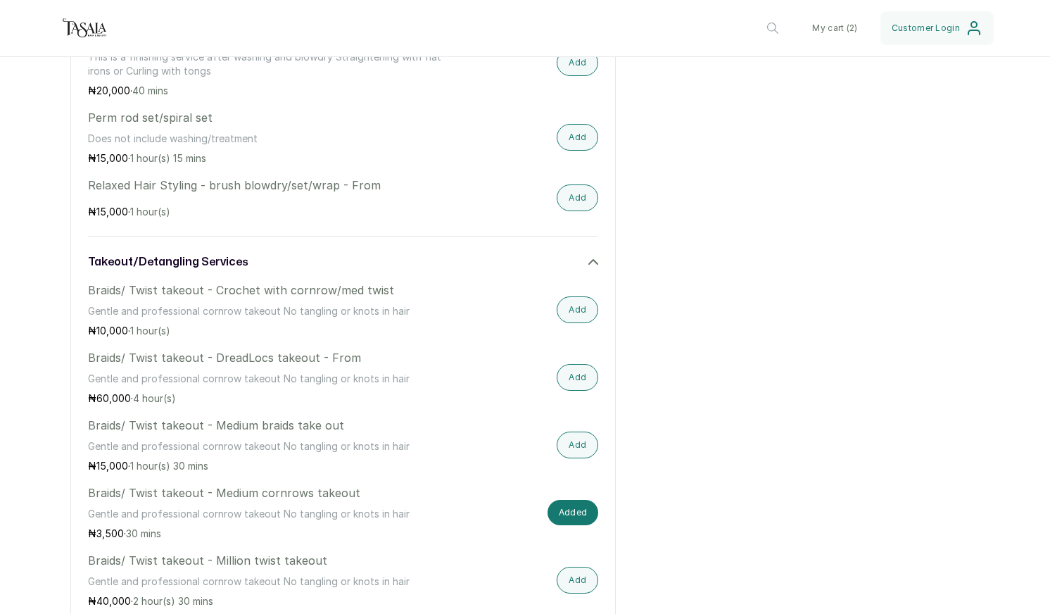
click at [590, 262] on icon at bounding box center [593, 262] width 8 height 4
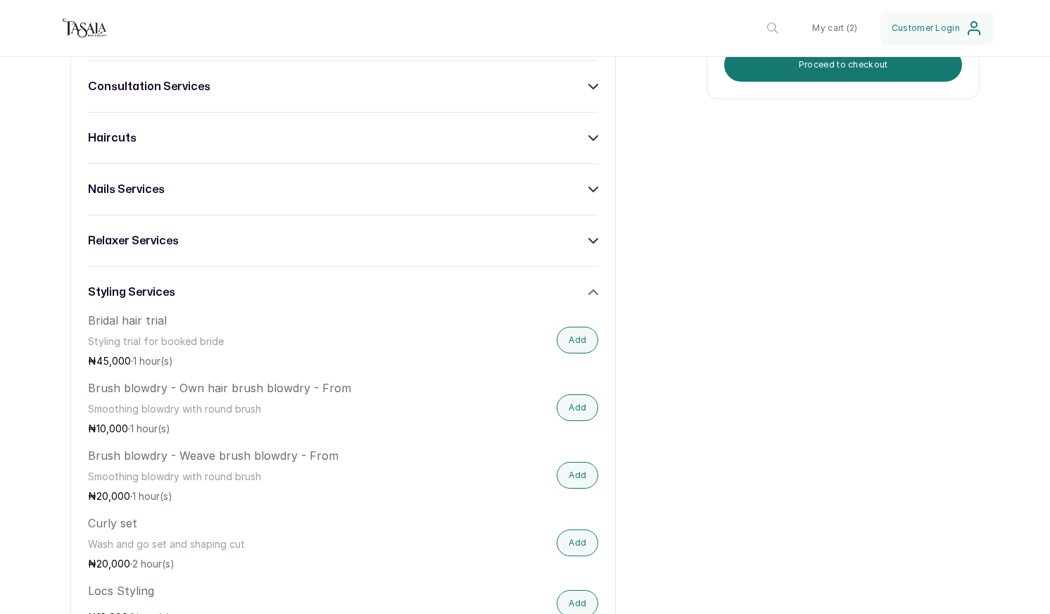
scroll to position [668, 0]
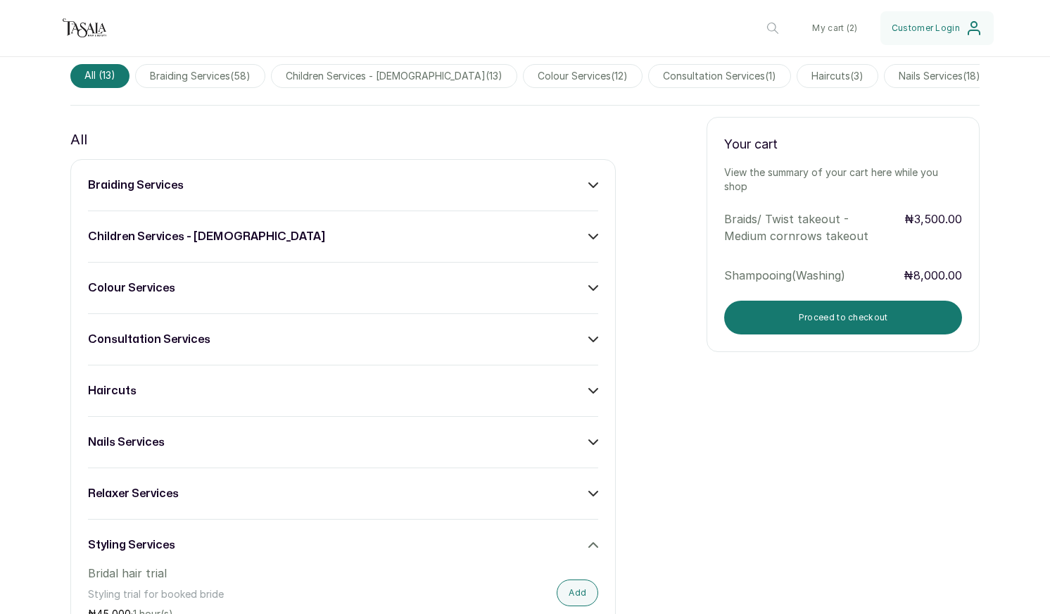
scroll to position [456, 0]
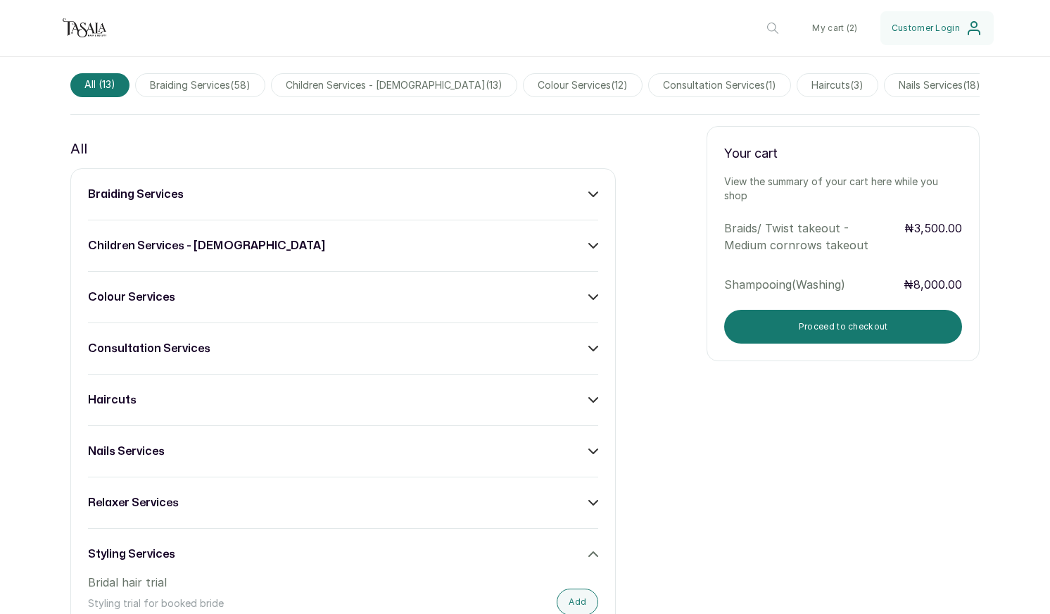
click at [289, 156] on div "All" at bounding box center [342, 148] width 545 height 23
click at [592, 195] on icon at bounding box center [593, 194] width 8 height 4
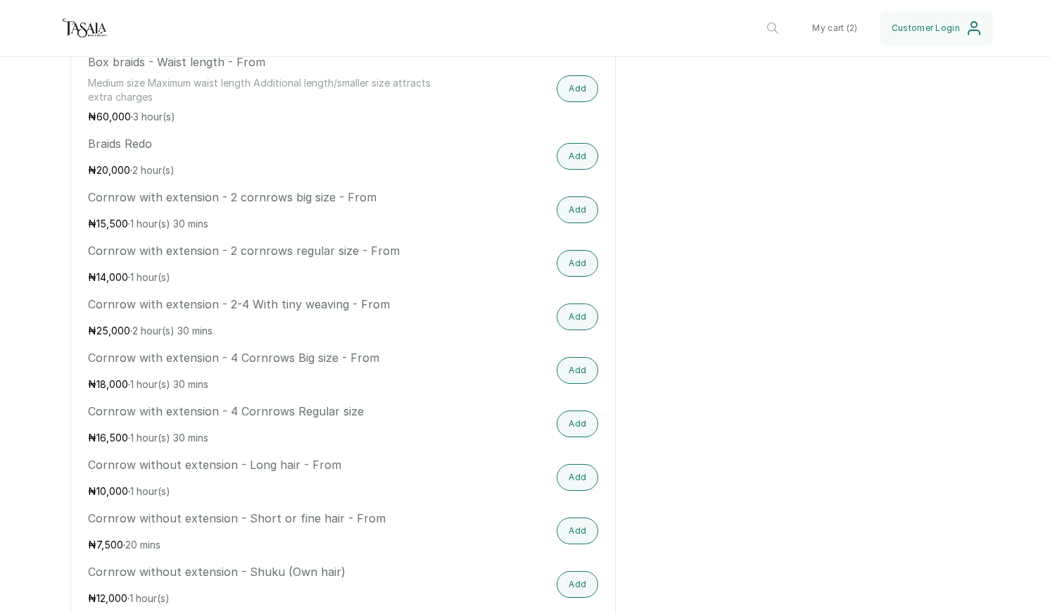
scroll to position [1065, 0]
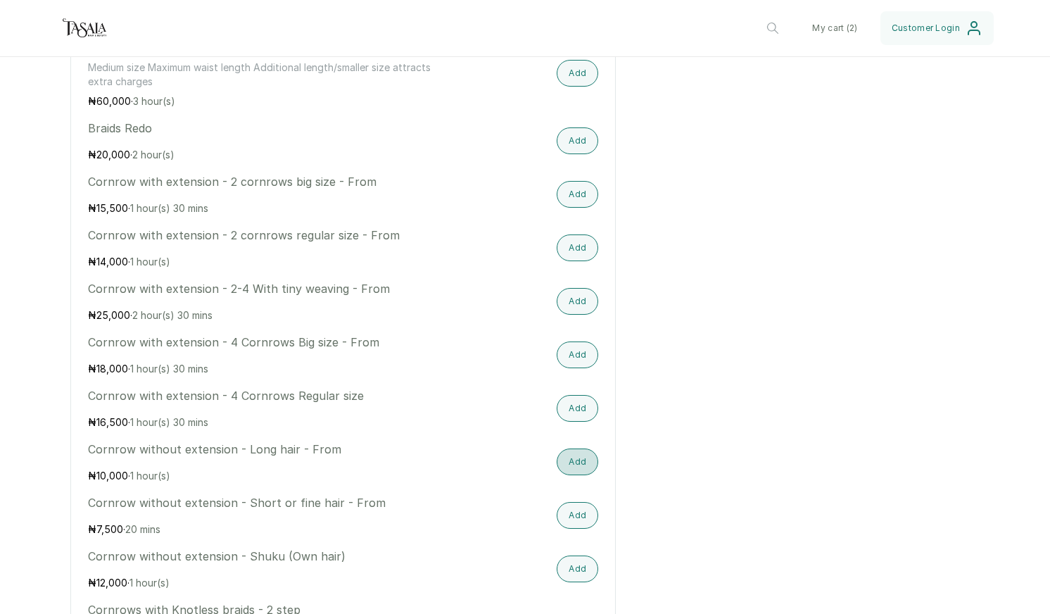
click at [583, 464] on button "Add" at bounding box center [578, 461] width 42 height 27
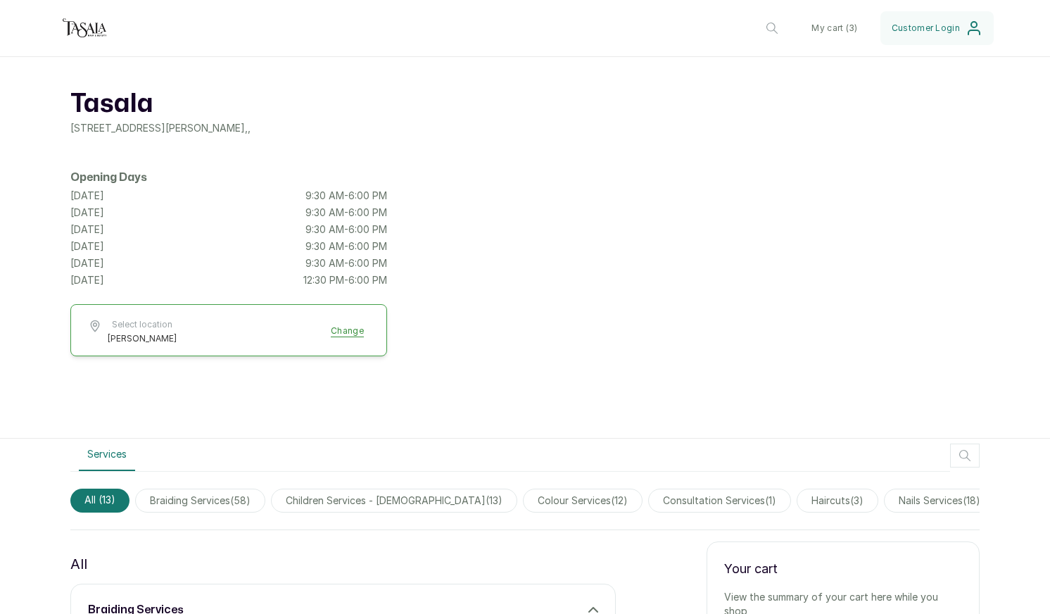
scroll to position [0, 0]
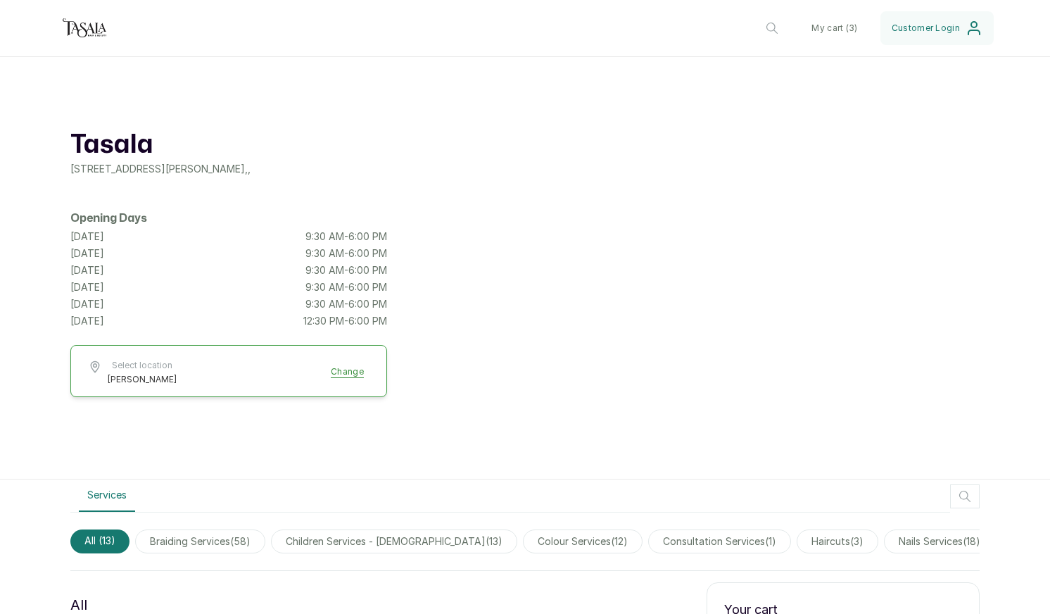
click at [839, 27] on button "My cart ( 3 )" at bounding box center [834, 28] width 68 height 34
click at [930, 27] on span "Customer Login" at bounding box center [926, 28] width 68 height 11
